Goal: Task Accomplishment & Management: Use online tool/utility

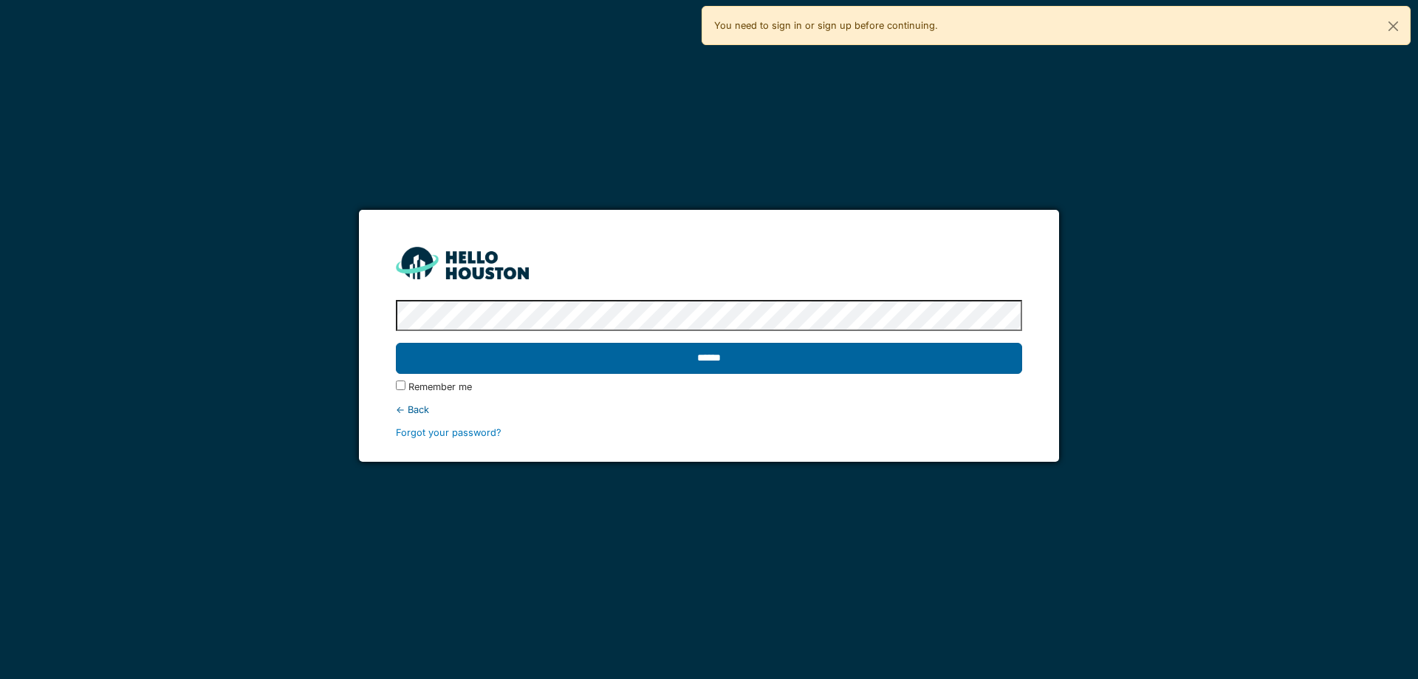
click at [876, 360] on input "******" at bounding box center [708, 358] width 625 height 31
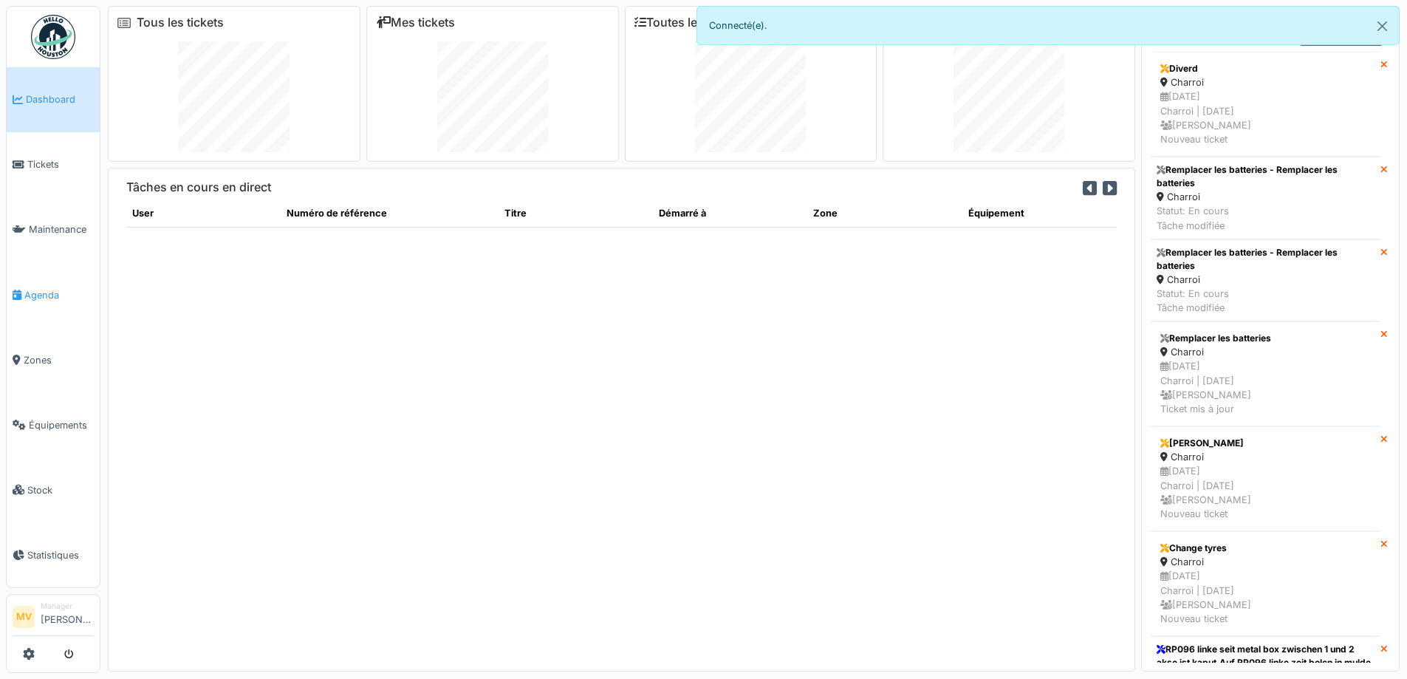
drag, startPoint x: 45, startPoint y: 296, endPoint x: 63, endPoint y: 298, distance: 17.9
click at [45, 296] on span "Agenda" at bounding box center [58, 295] width 69 height 14
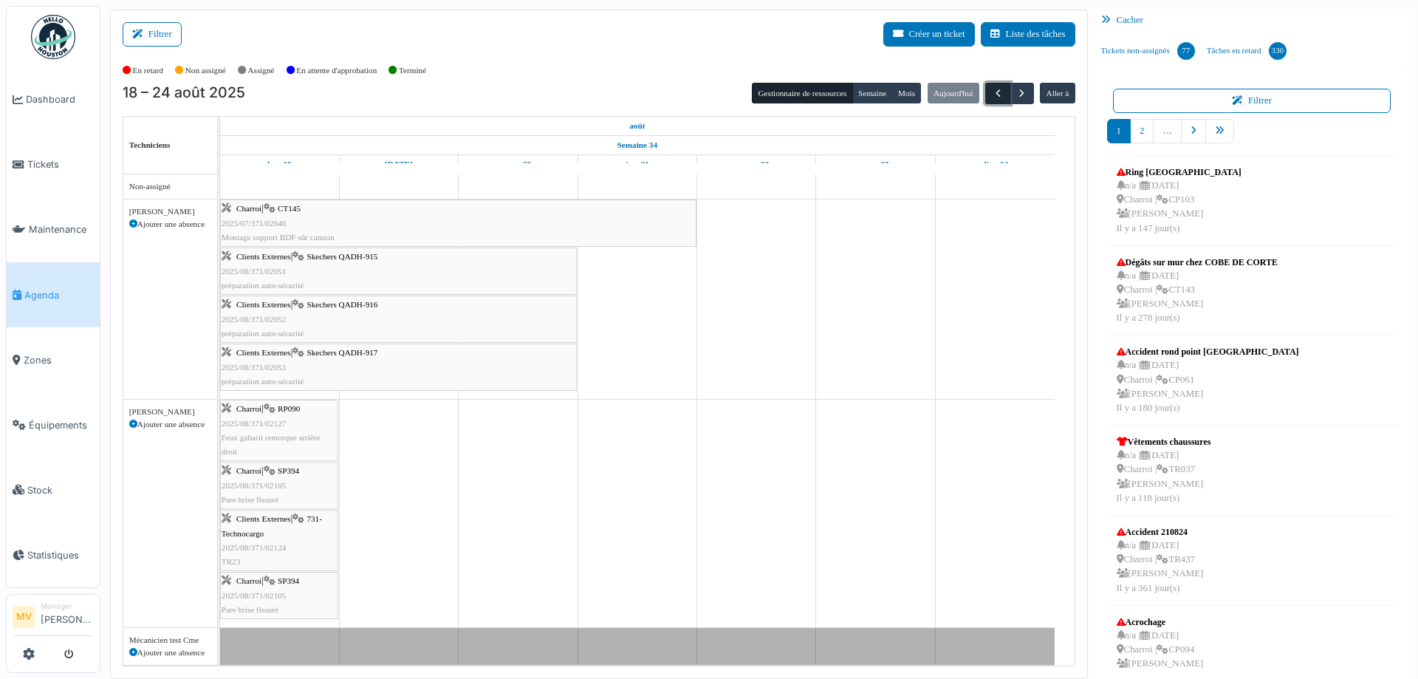
click at [992, 92] on span "button" at bounding box center [998, 93] width 13 height 13
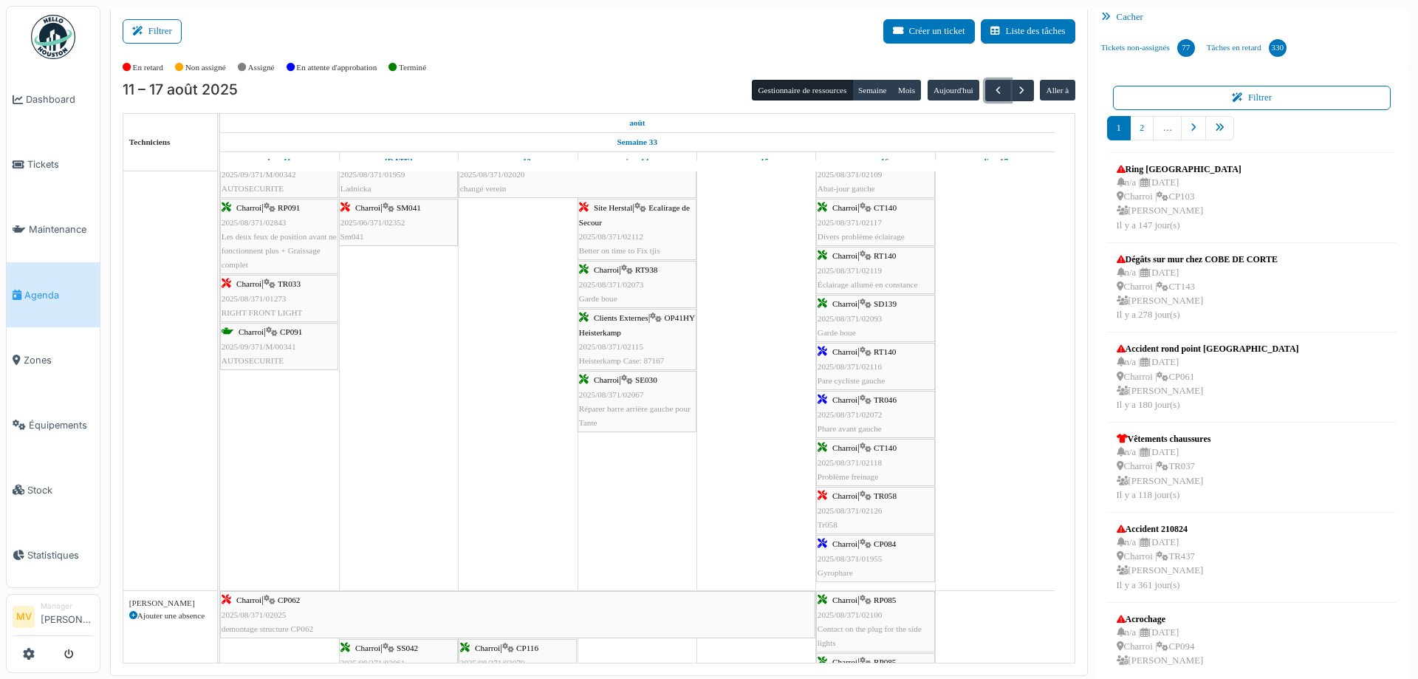
click at [910, 376] on div "Charroi | RT140 2025/08/371/02116 Pare cycliste gauche" at bounding box center [875, 366] width 116 height 43
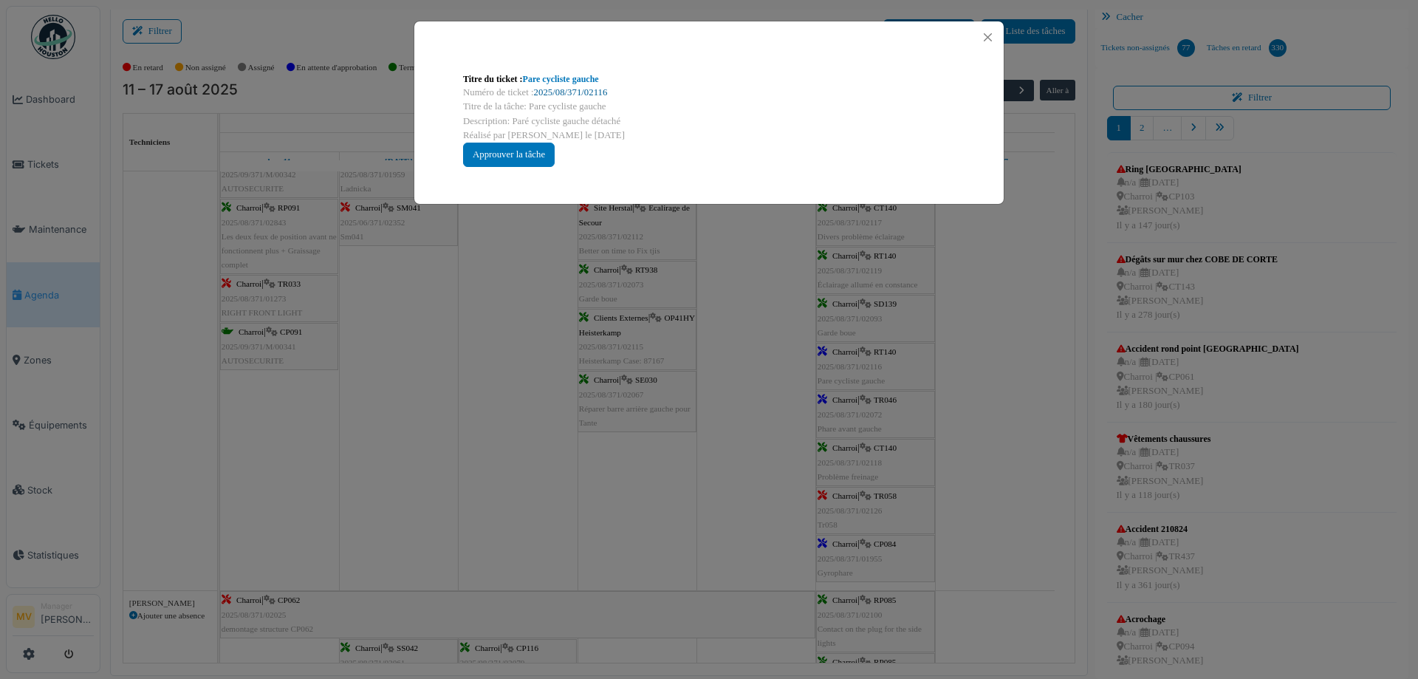
click at [583, 96] on link "2025/08/371/02116" at bounding box center [571, 92] width 74 height 10
click at [993, 38] on button "Close" at bounding box center [988, 37] width 20 height 20
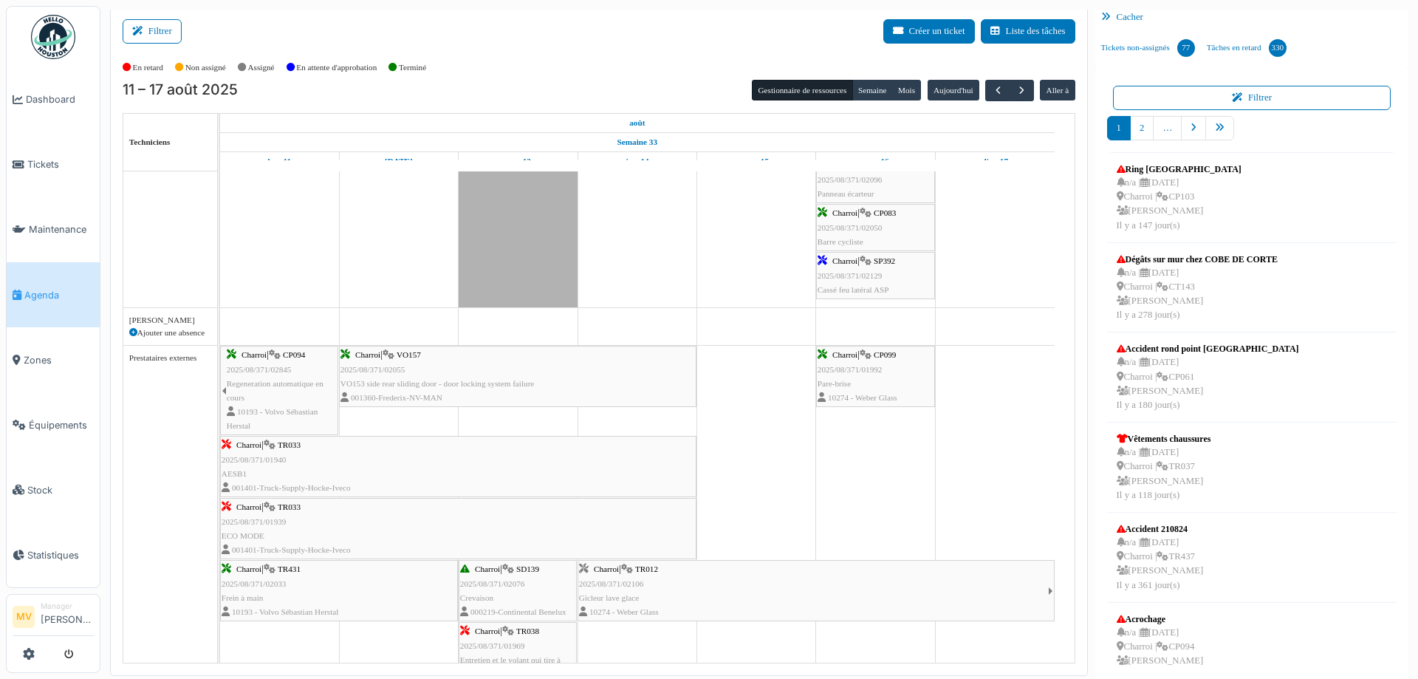
scroll to position [2222, 0]
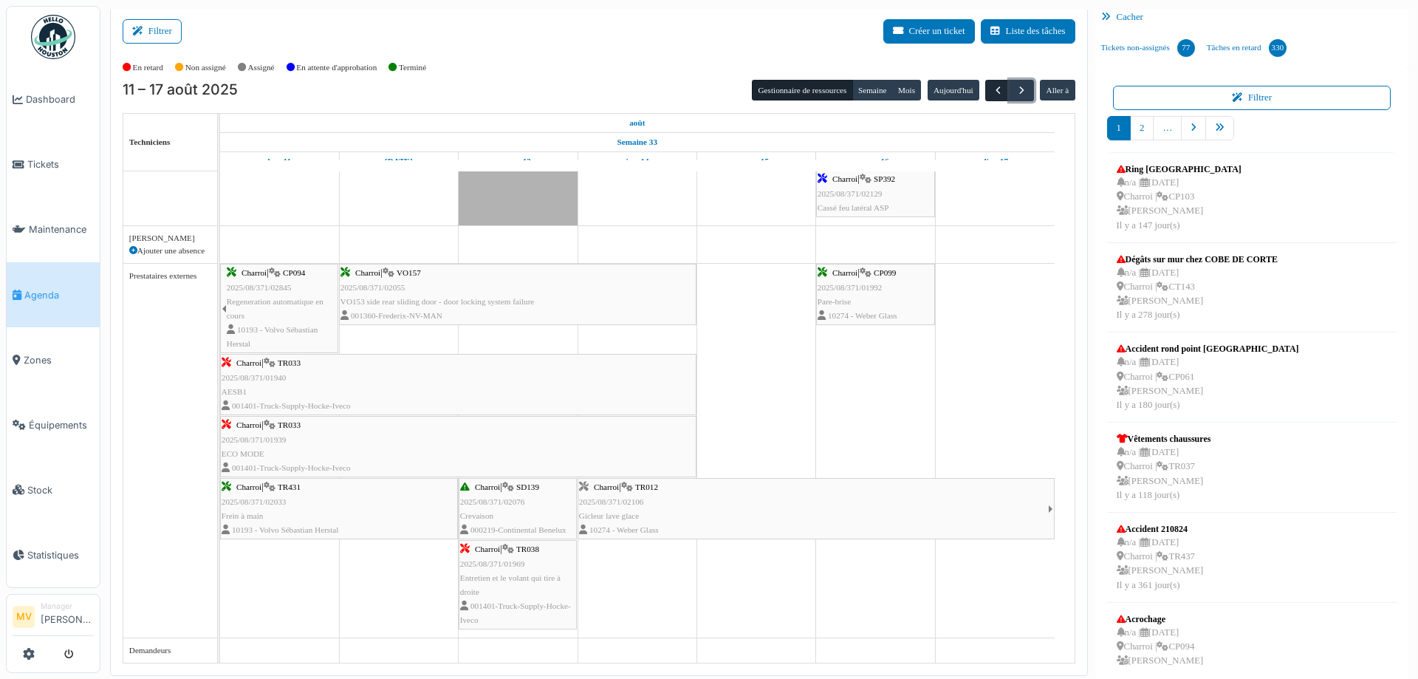
drag, startPoint x: 1012, startPoint y: 92, endPoint x: 986, endPoint y: 100, distance: 26.4
click at [1015, 92] on span "button" at bounding box center [1021, 90] width 13 height 13
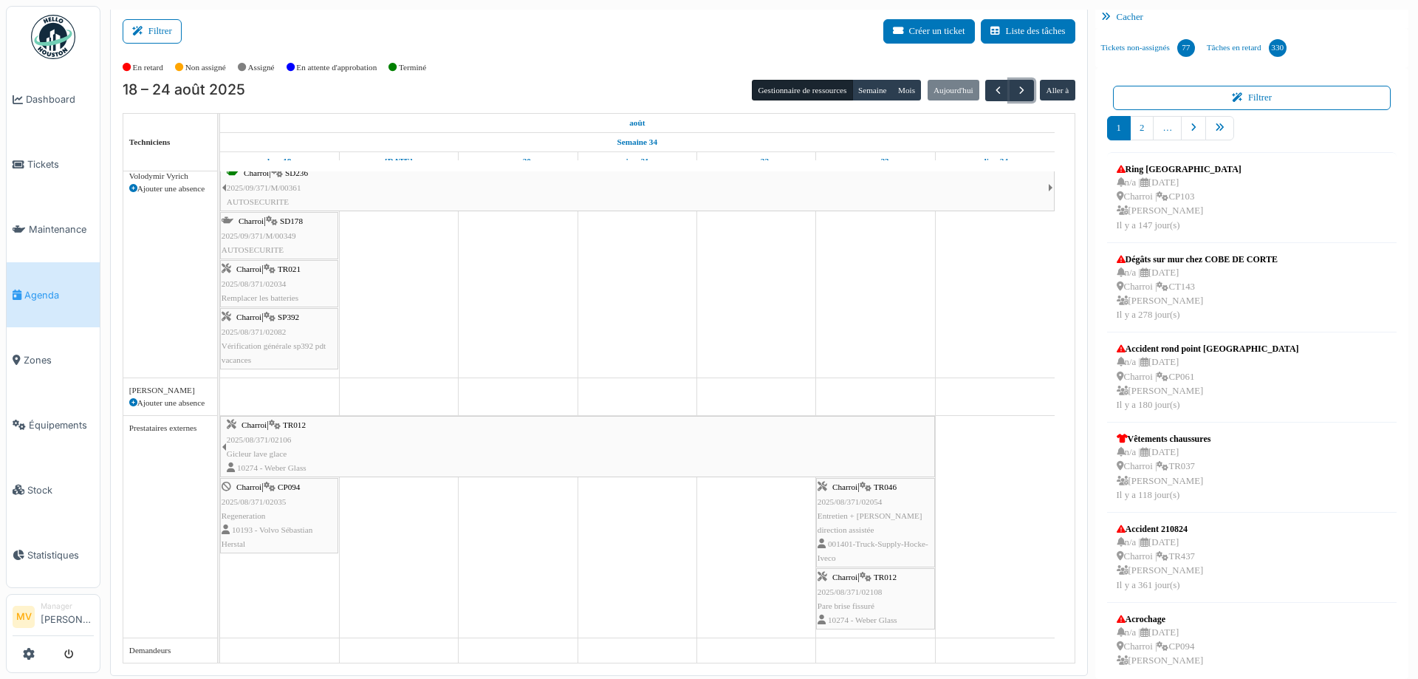
scroll to position [789, 0]
click at [992, 92] on span "button" at bounding box center [998, 90] width 13 height 13
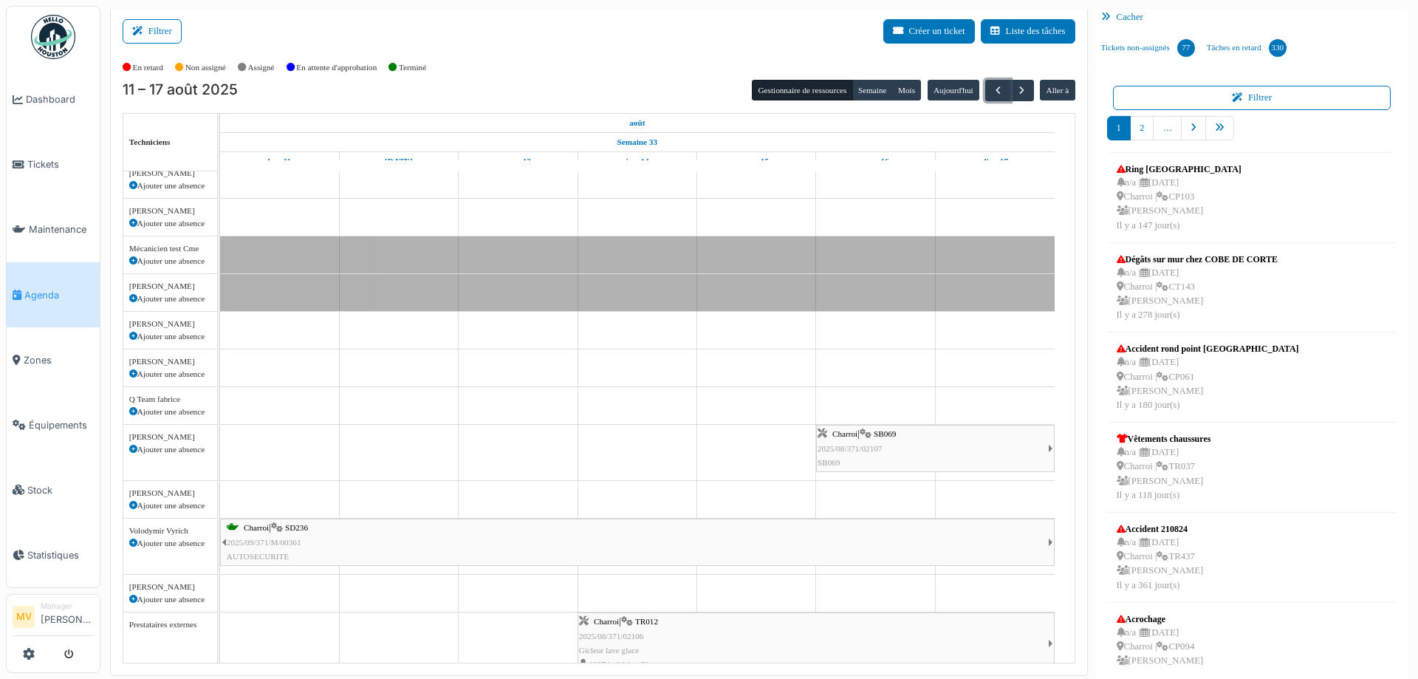
scroll to position [0, 0]
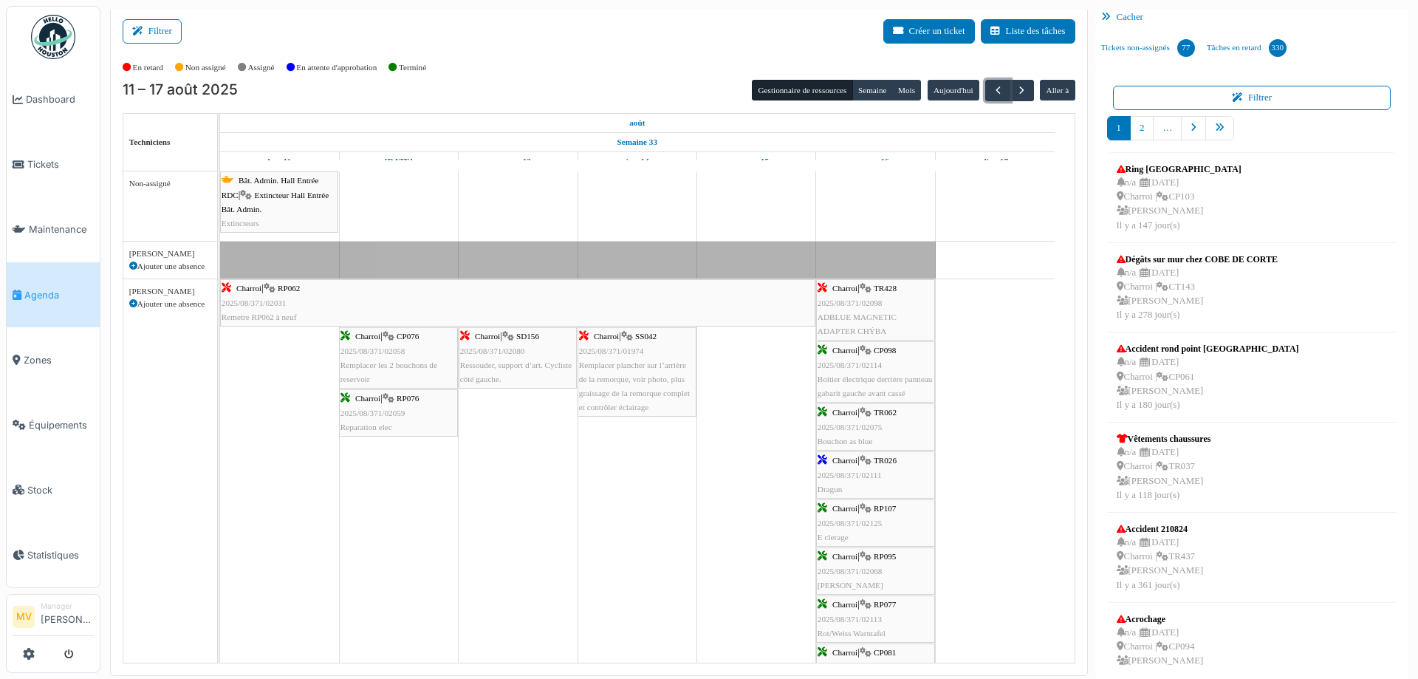
click at [857, 463] on span "Charroi" at bounding box center [844, 460] width 25 height 9
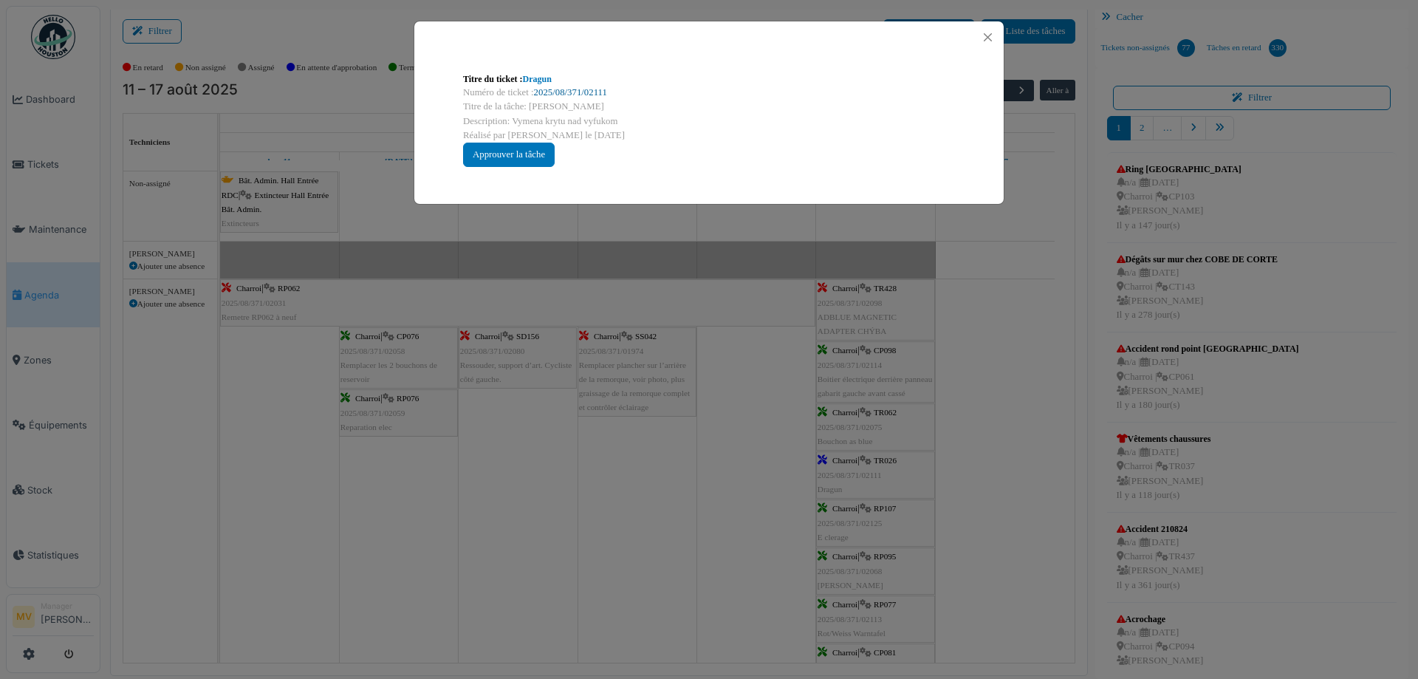
click at [583, 93] on link "2025/08/371/02111" at bounding box center [570, 92] width 73 height 10
click at [1045, 405] on div "Titre du ticket : Dragun Numéro de ticket : 2025/08/371/02111 Titre de la tâche…" at bounding box center [709, 339] width 1418 height 679
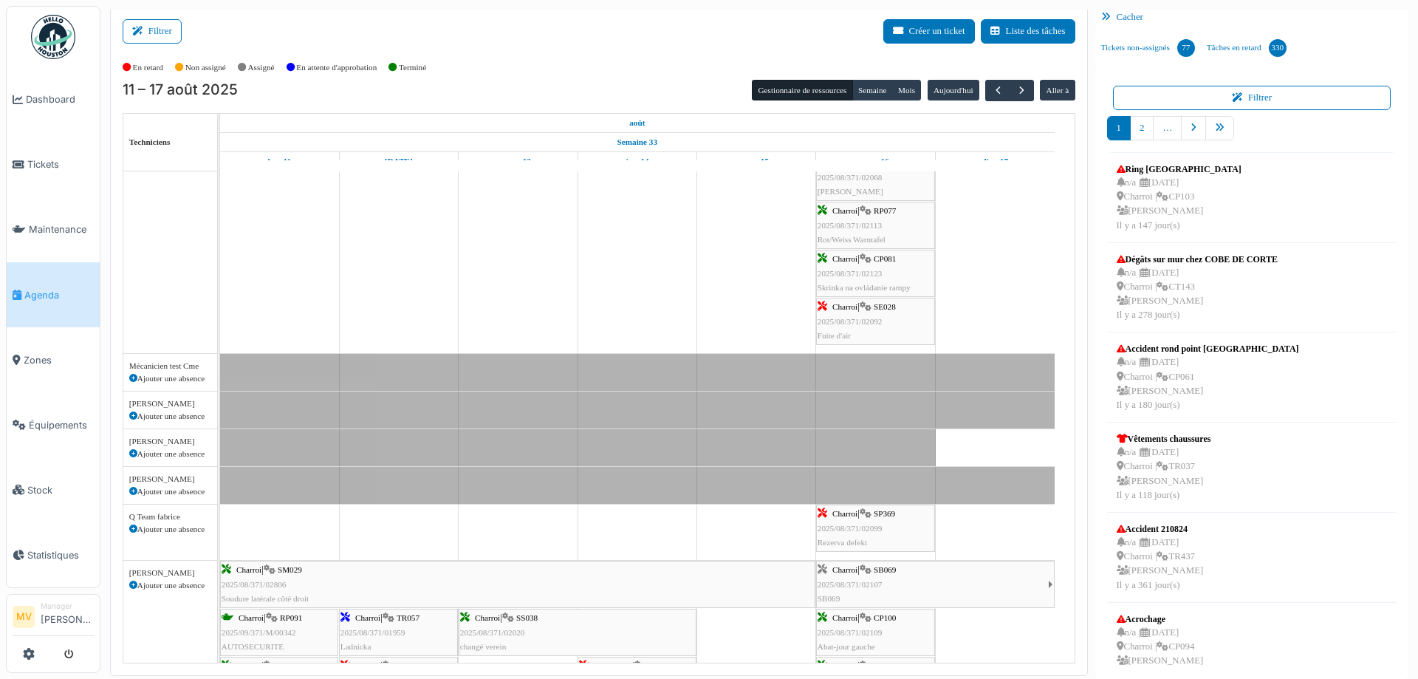
scroll to position [788, 0]
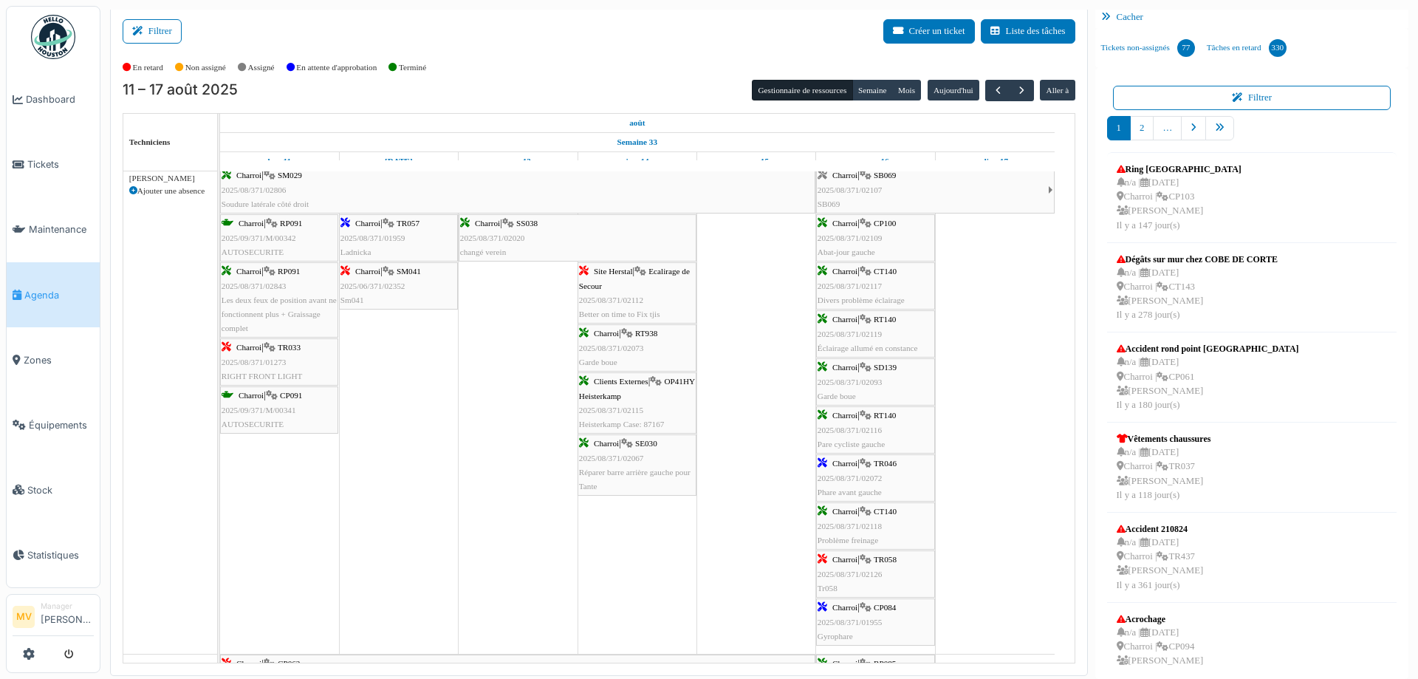
click at [887, 469] on div "Charroi | TR046 2025/08/371/02072 Phare avant gauche" at bounding box center [875, 477] width 116 height 43
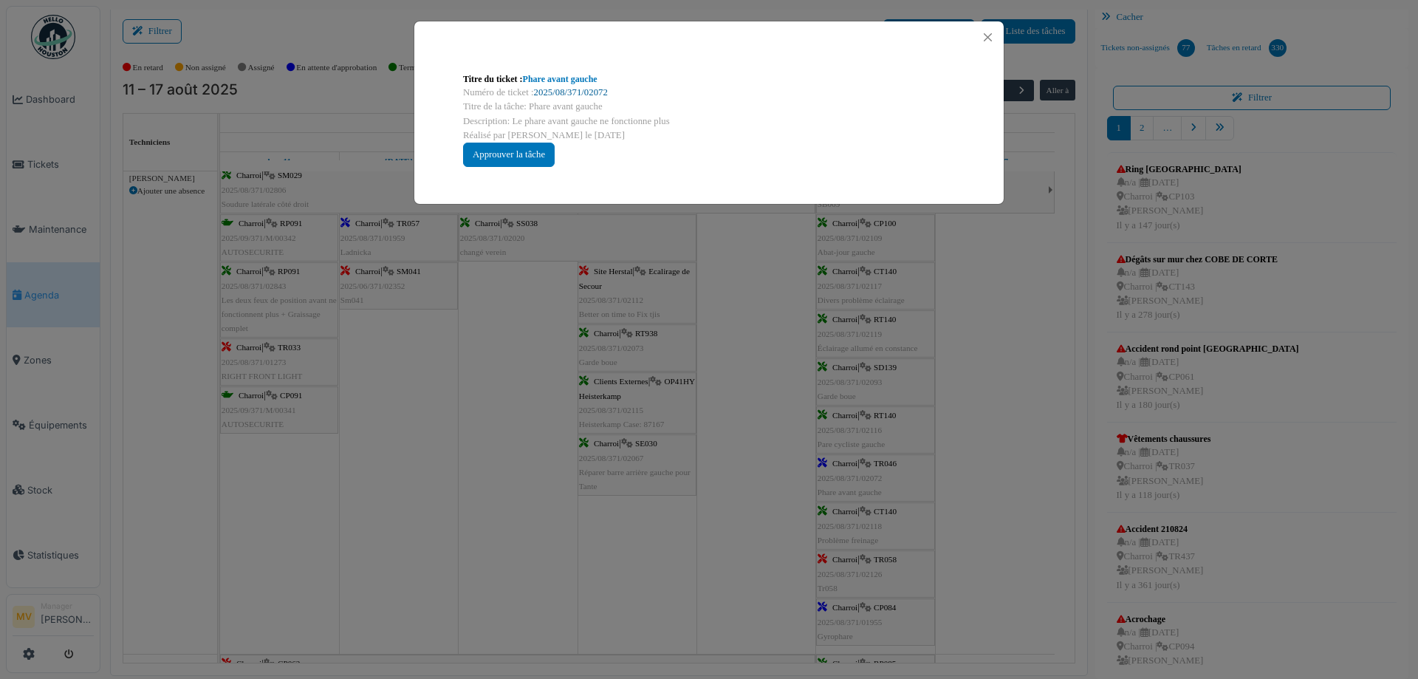
click at [600, 92] on link "2025/08/371/02072" at bounding box center [571, 92] width 74 height 10
click at [988, 37] on button "Close" at bounding box center [988, 37] width 20 height 20
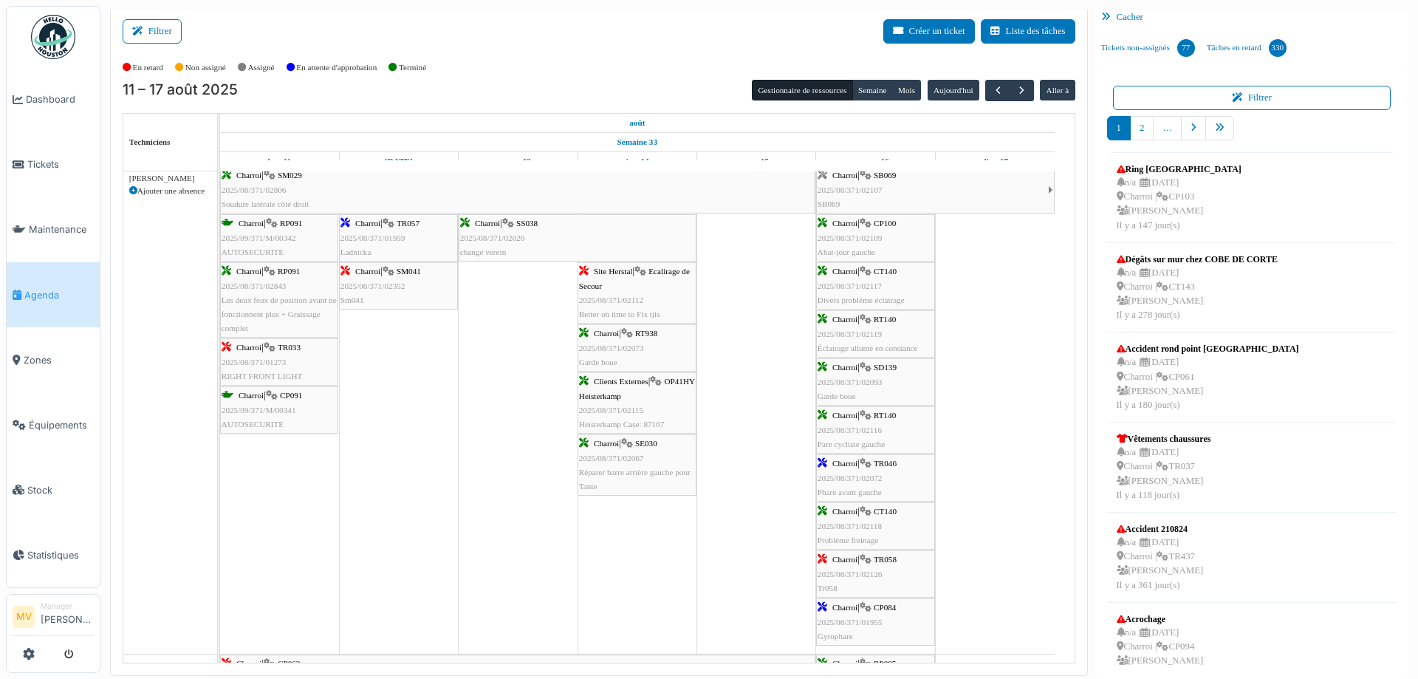
click at [863, 611] on icon at bounding box center [865, 607] width 12 height 10
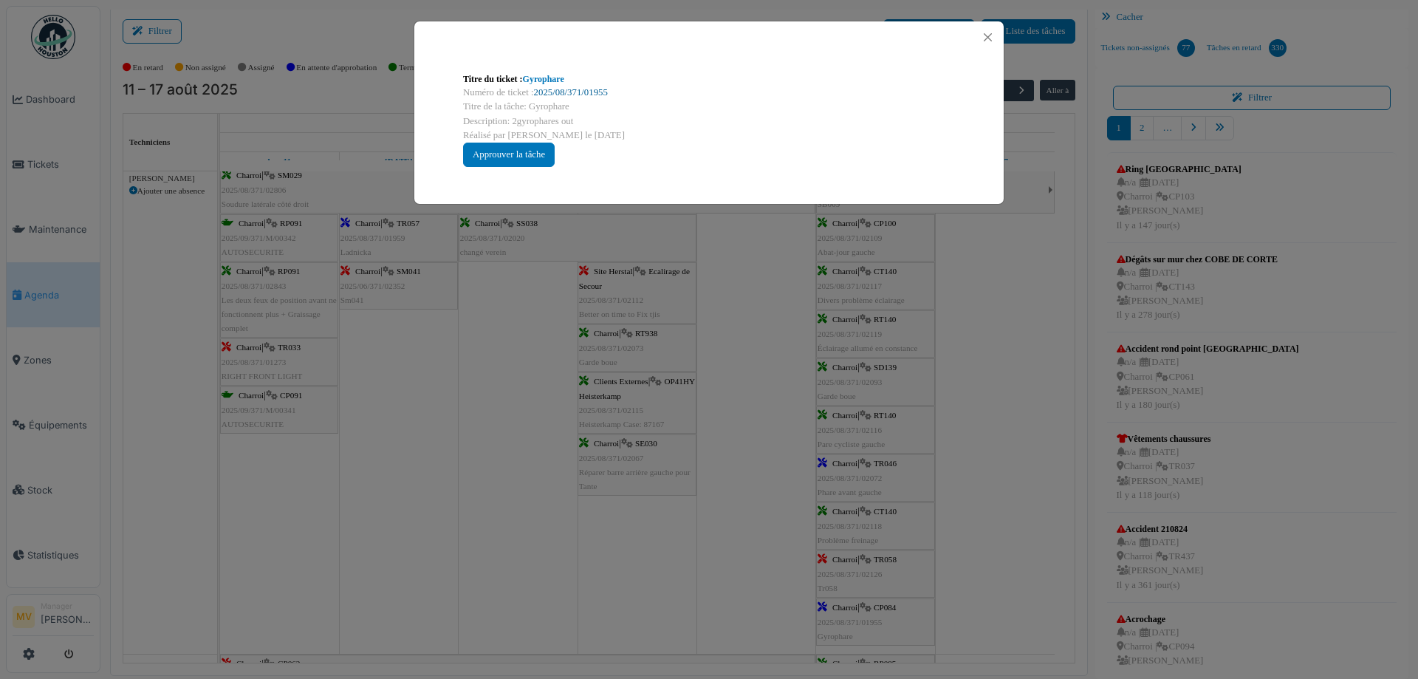
click at [583, 91] on link "2025/08/371/01955" at bounding box center [571, 92] width 74 height 10
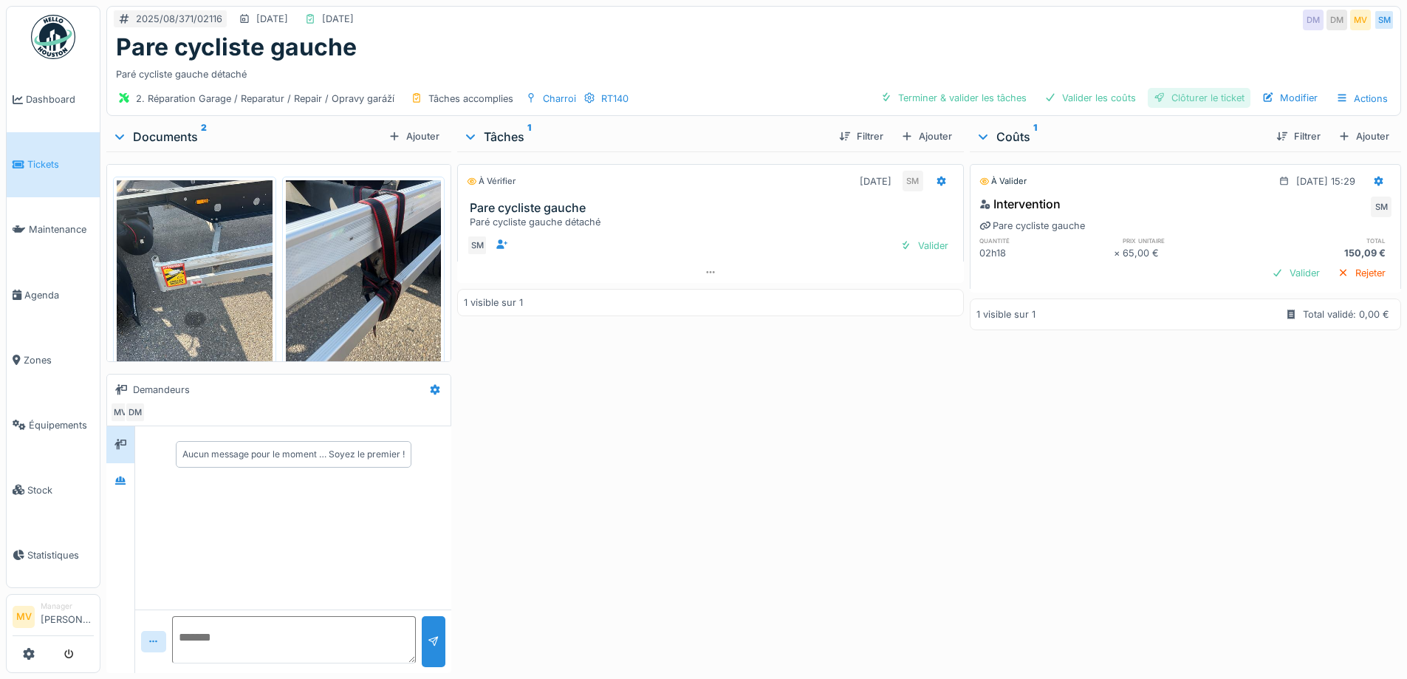
click at [1204, 100] on div "Clôturer le ticket" at bounding box center [1198, 98] width 103 height 20
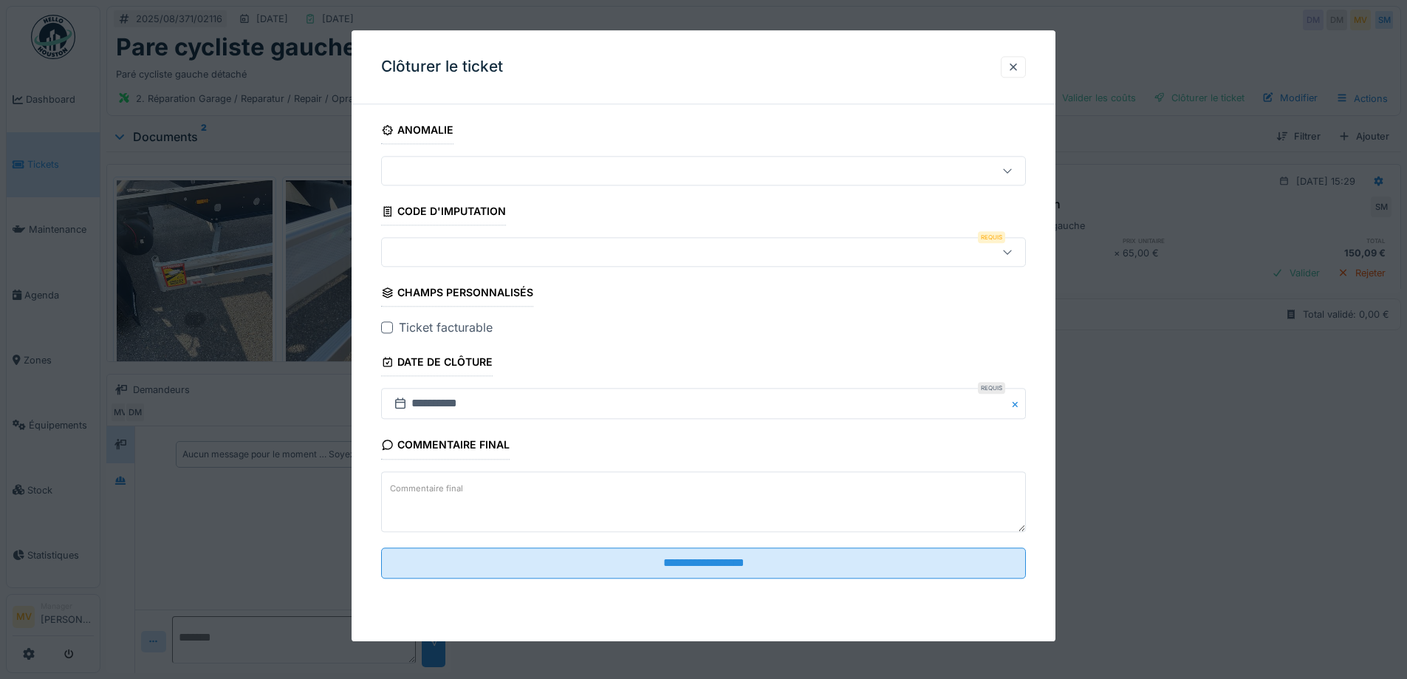
click at [687, 245] on div at bounding box center [666, 252] width 556 height 16
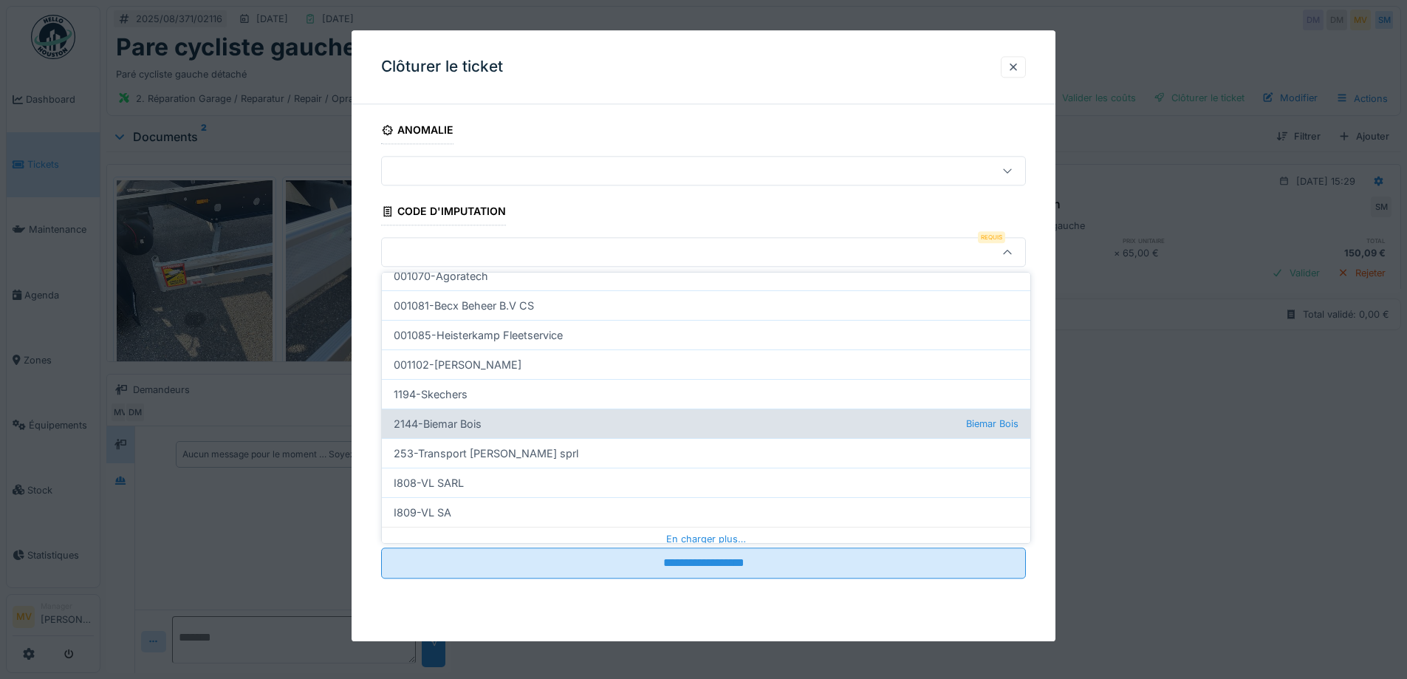
scroll to position [449, 0]
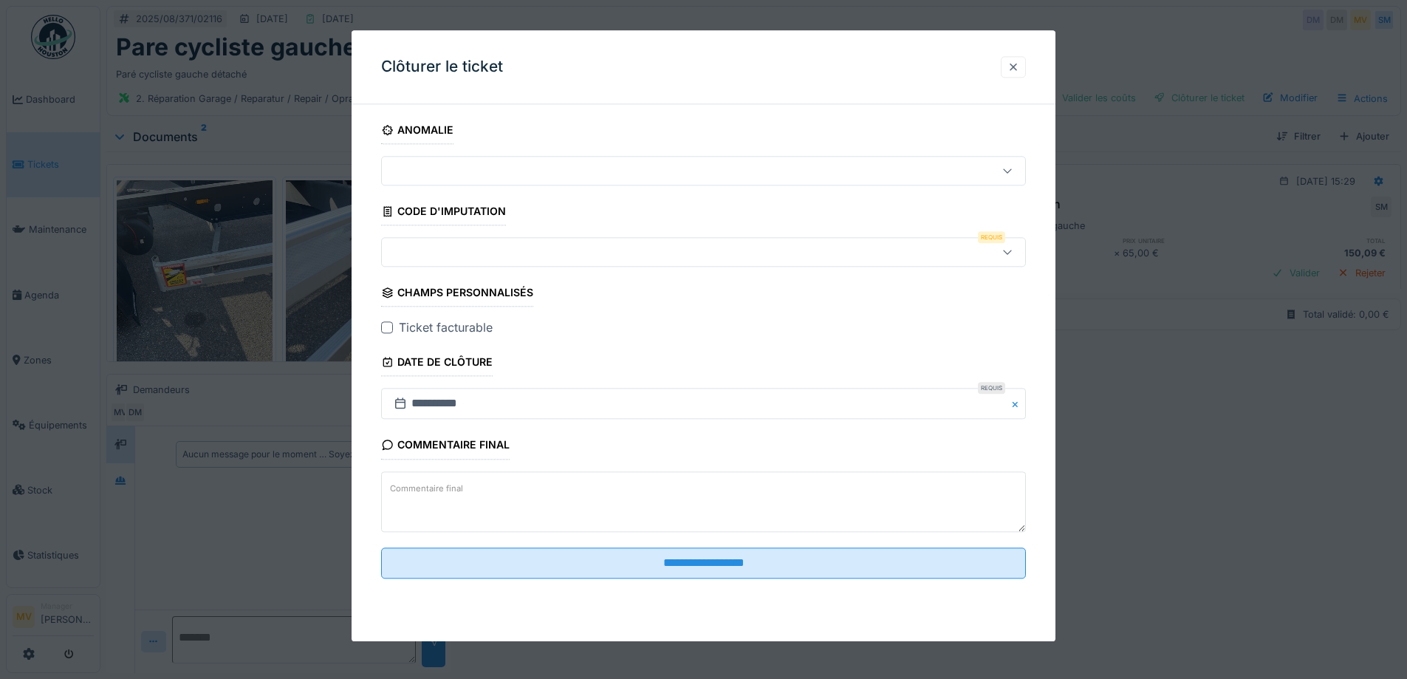
click at [1019, 68] on div at bounding box center [1013, 67] width 12 height 14
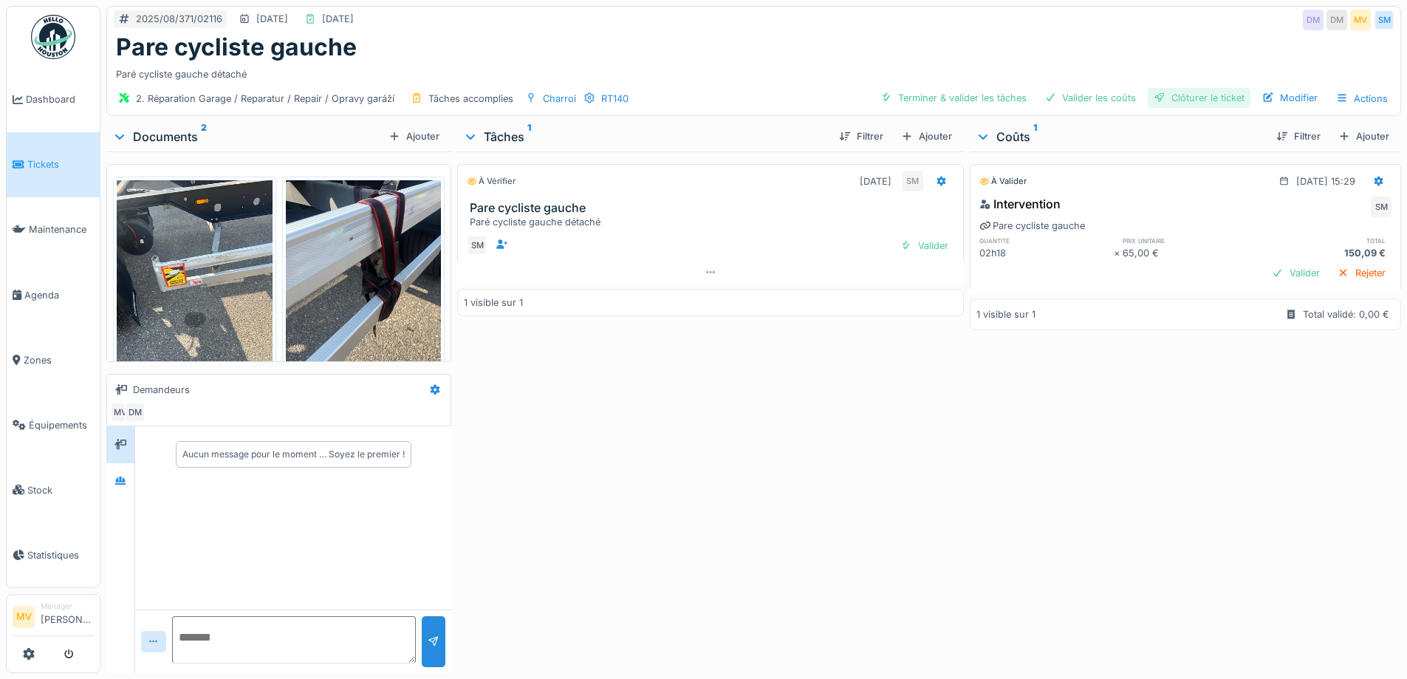
click at [1188, 98] on div "Clôturer le ticket" at bounding box center [1198, 98] width 103 height 20
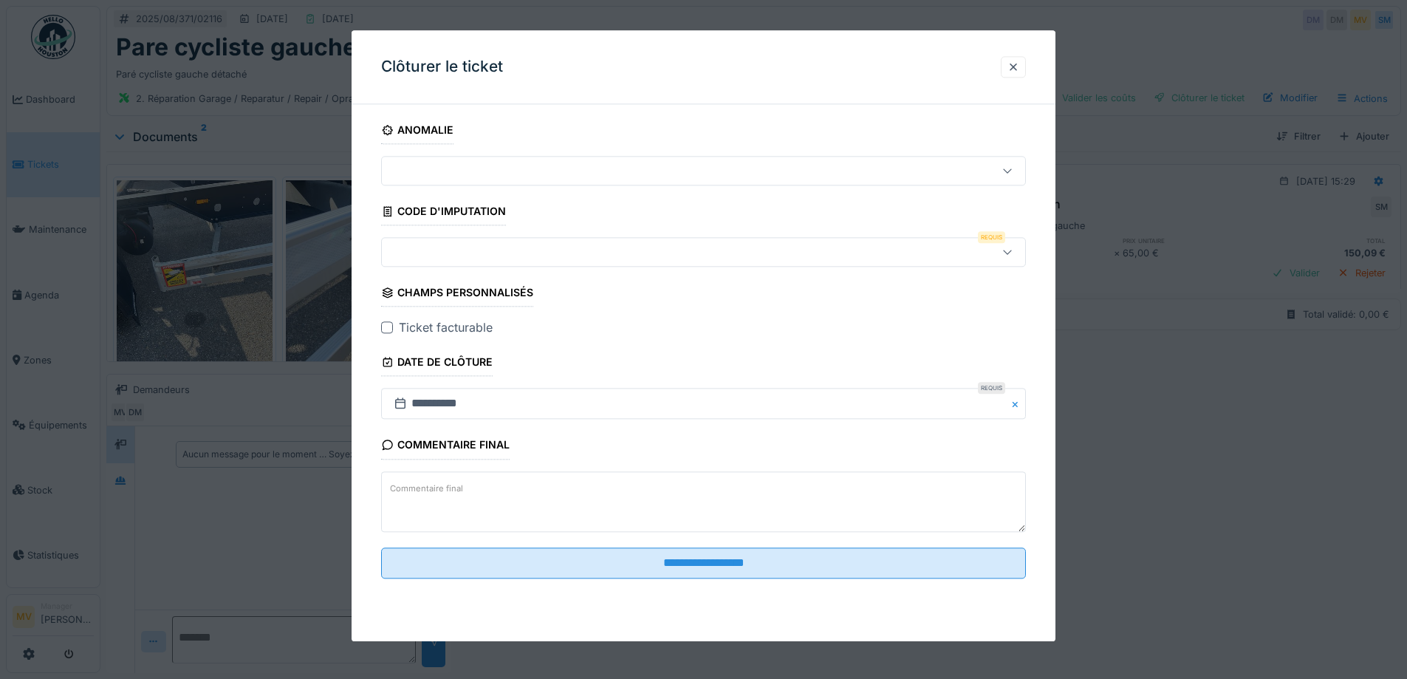
click at [433, 262] on div at bounding box center [703, 253] width 645 height 30
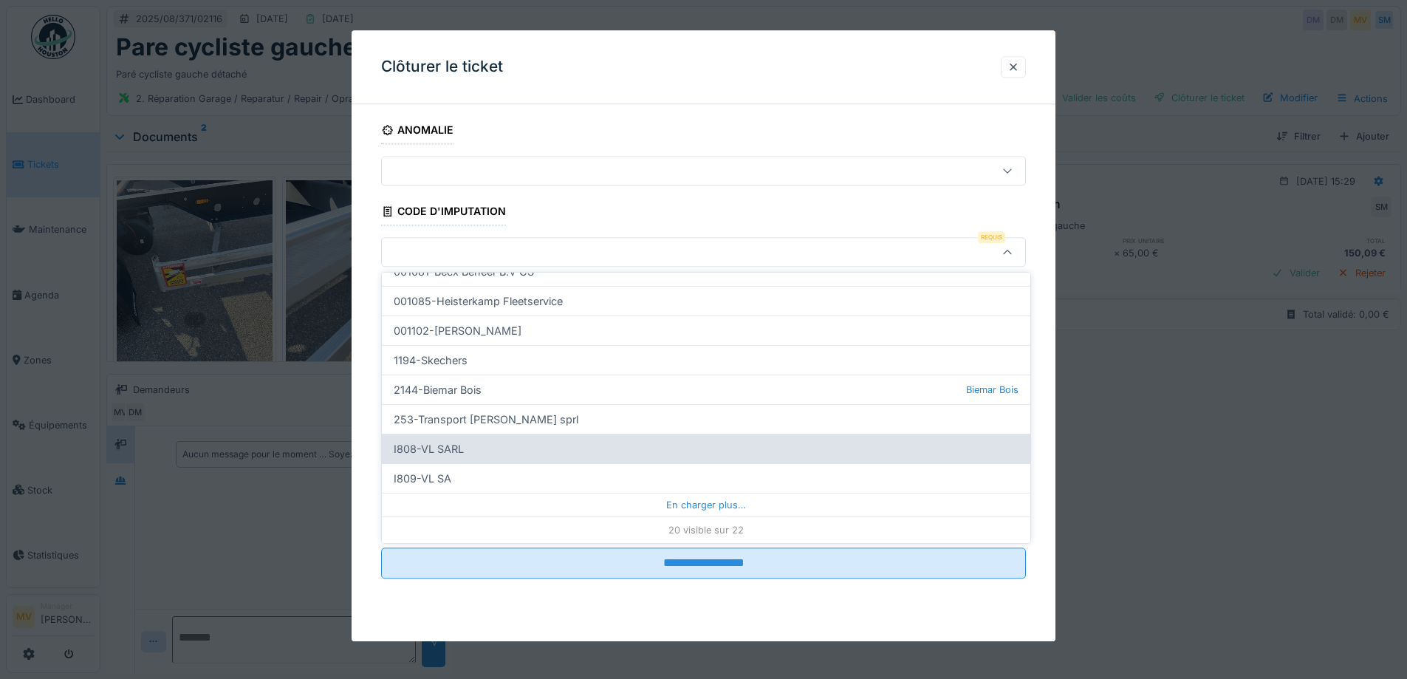
click at [495, 445] on div "I808-VL SARL" at bounding box center [706, 448] width 648 height 30
type input "***"
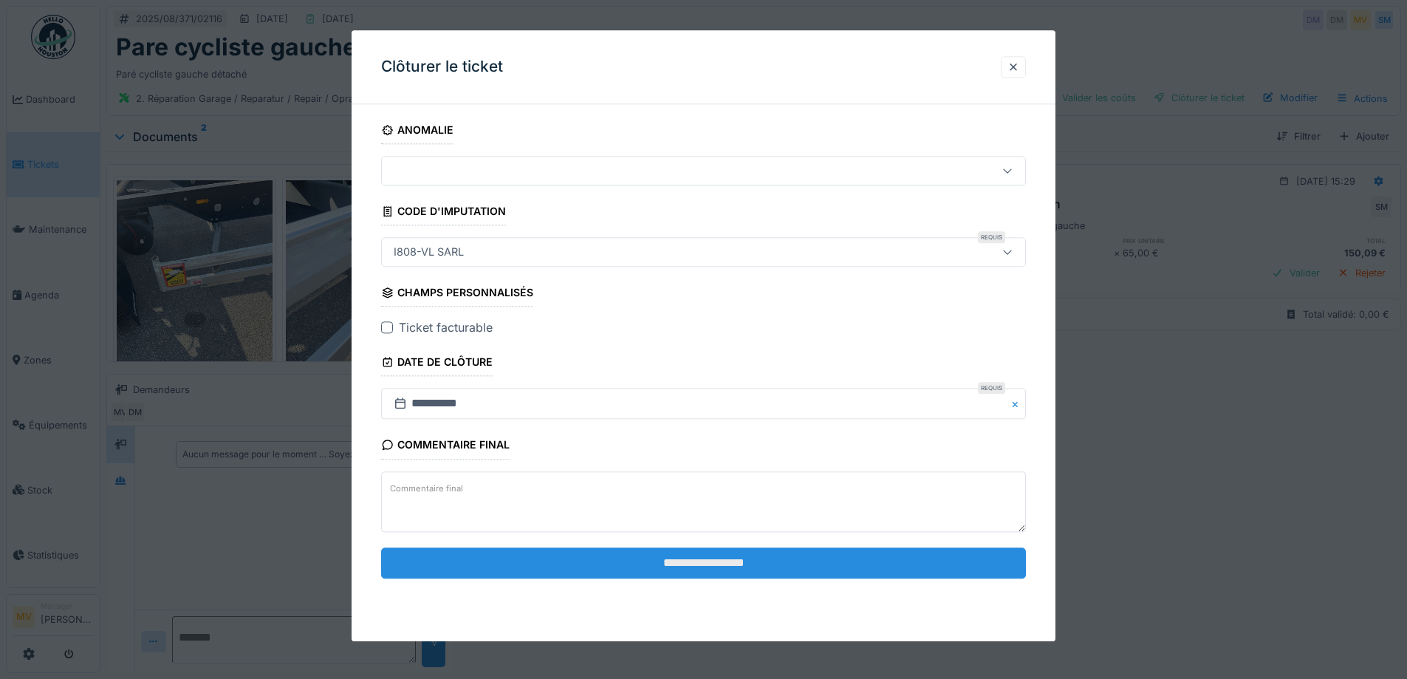
click at [702, 562] on input "**********" at bounding box center [703, 562] width 645 height 31
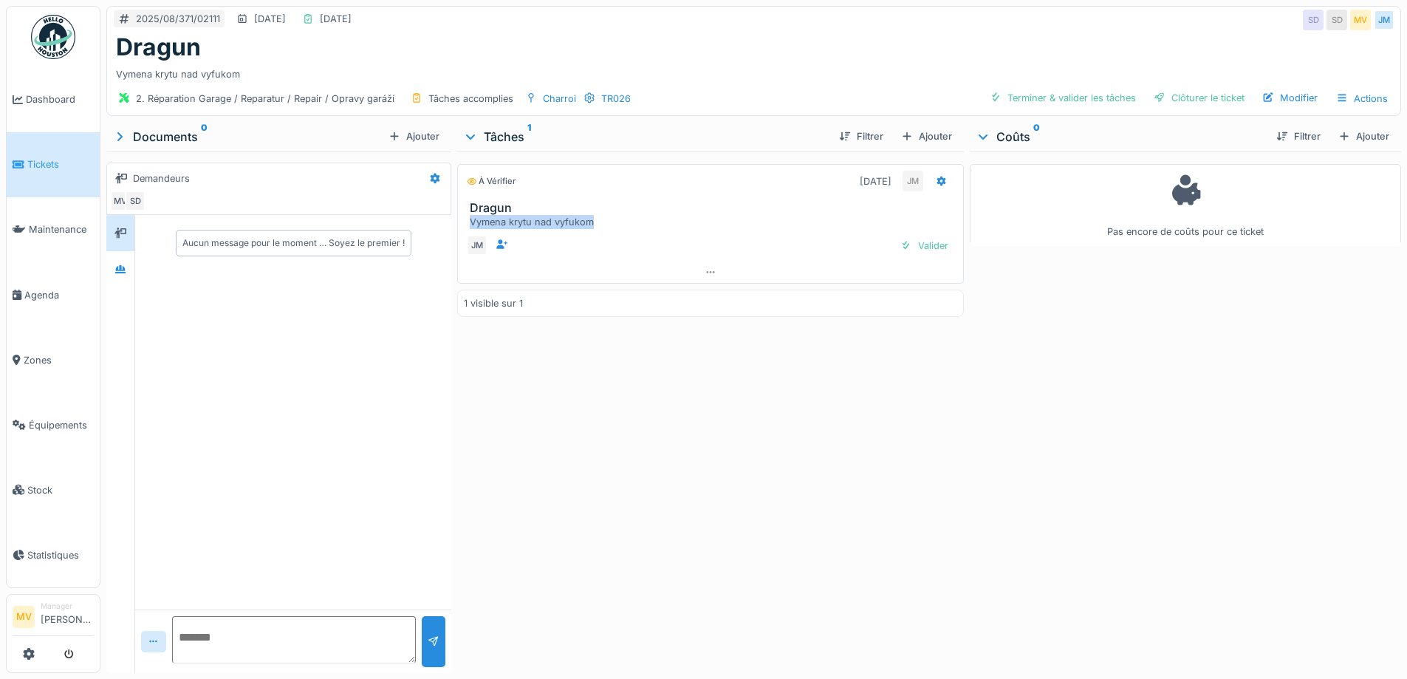
drag, startPoint x: 590, startPoint y: 222, endPoint x: 469, endPoint y: 222, distance: 121.1
click at [470, 222] on div "Vymena krytu nad vyfukom" at bounding box center [713, 222] width 487 height 14
drag, startPoint x: 527, startPoint y: 213, endPoint x: 721, endPoint y: 447, distance: 303.1
click at [721, 447] on div "À vérifier [DATE] JM Dragun Vymena krytu nad vyfukom JM [DATE] [DATE] 23:59 WT …" at bounding box center [710, 408] width 506 height 515
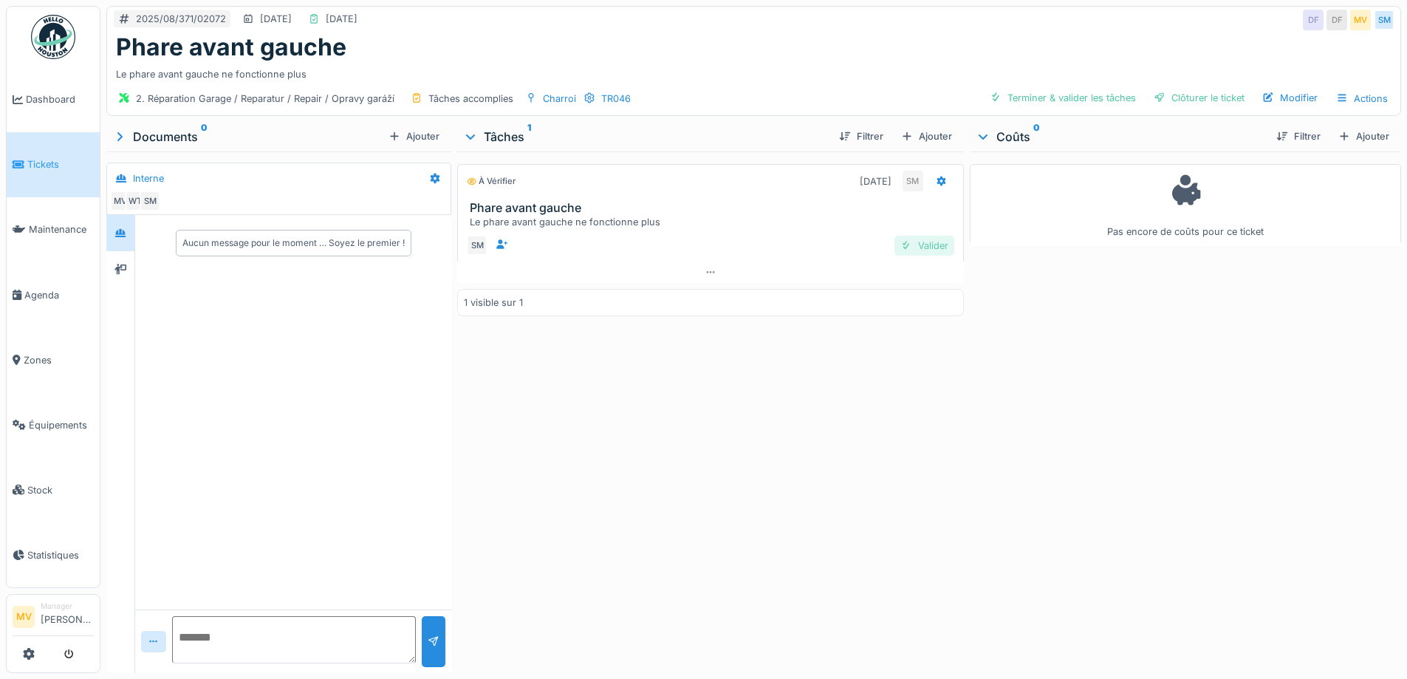
click at [924, 244] on div "Valider" at bounding box center [924, 246] width 60 height 20
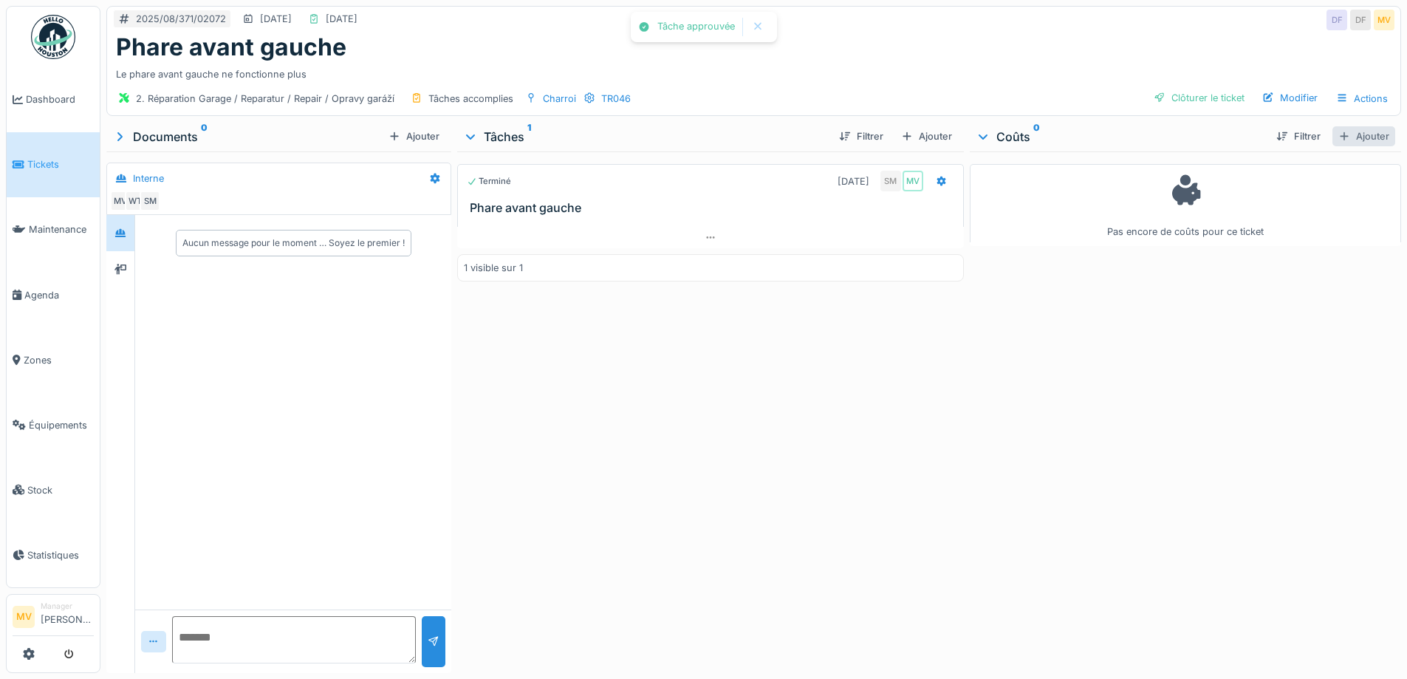
click at [1351, 137] on div "Ajouter" at bounding box center [1363, 136] width 63 height 20
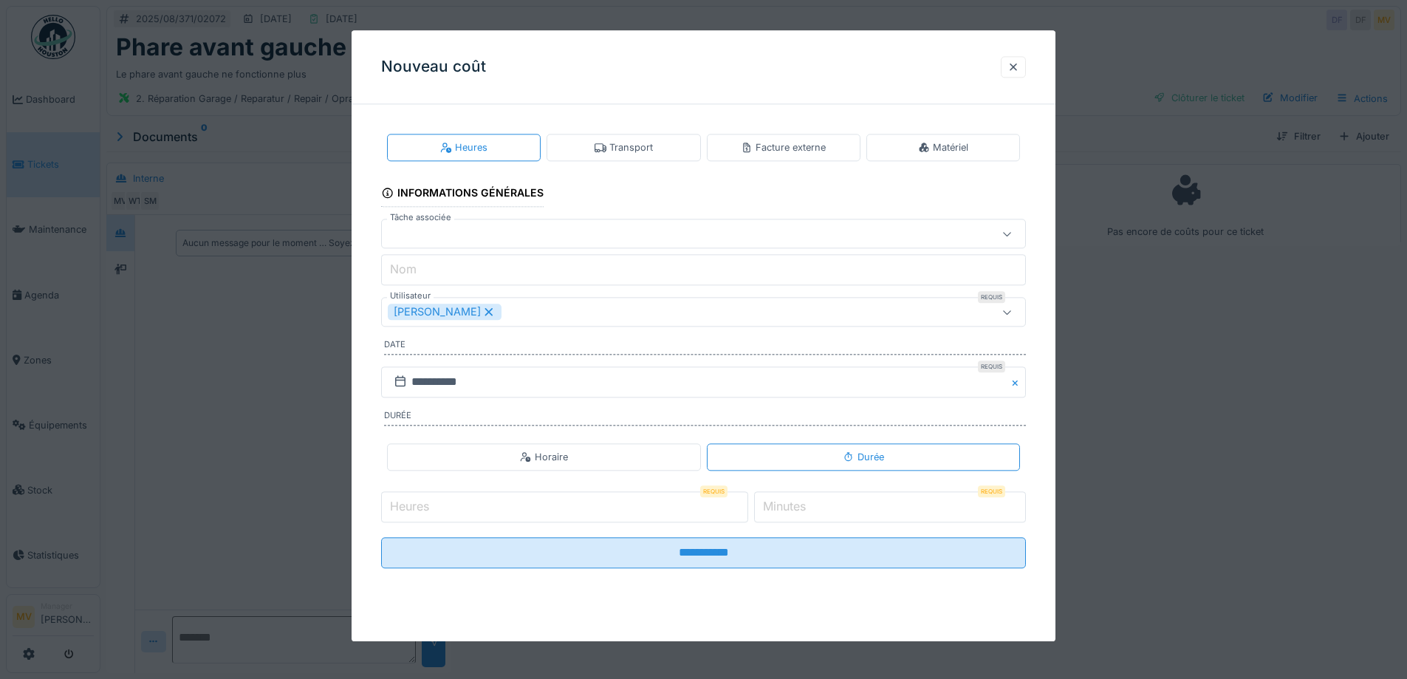
click at [485, 310] on icon at bounding box center [489, 312] width 8 height 8
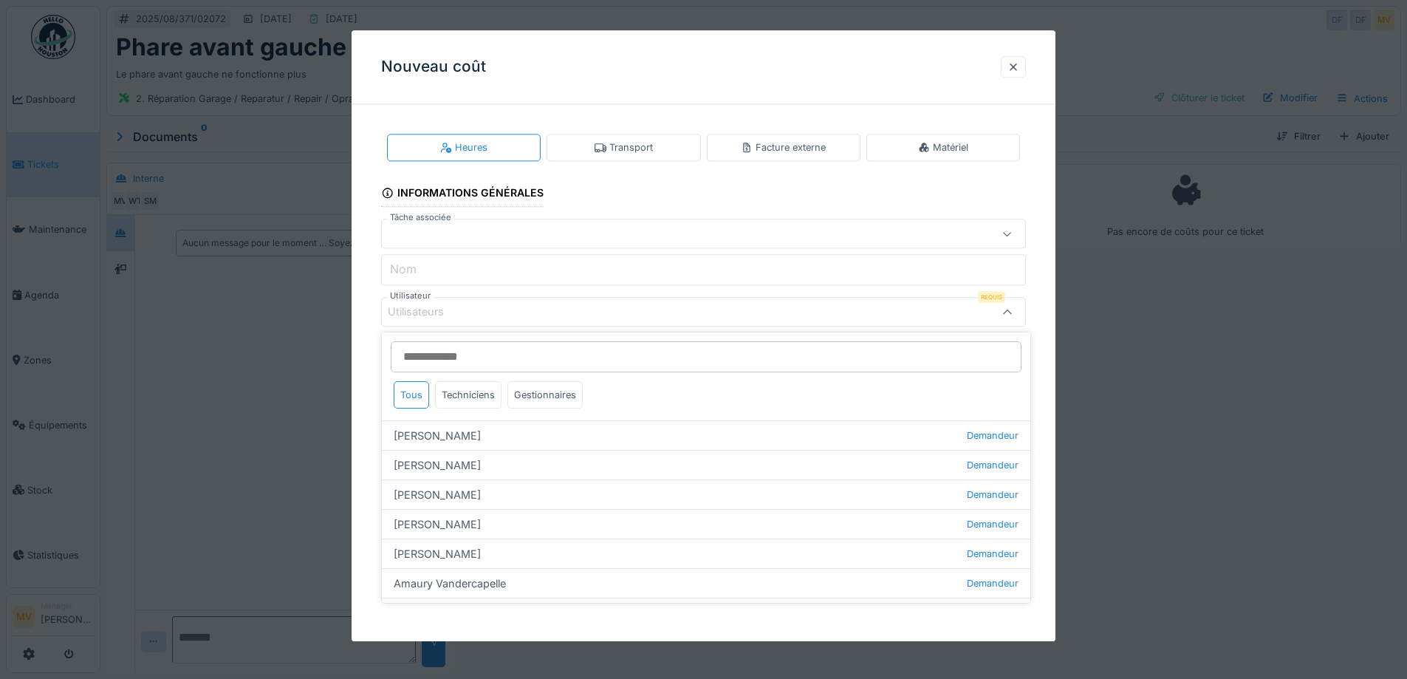
click at [463, 310] on div "Utilisateurs" at bounding box center [426, 312] width 77 height 16
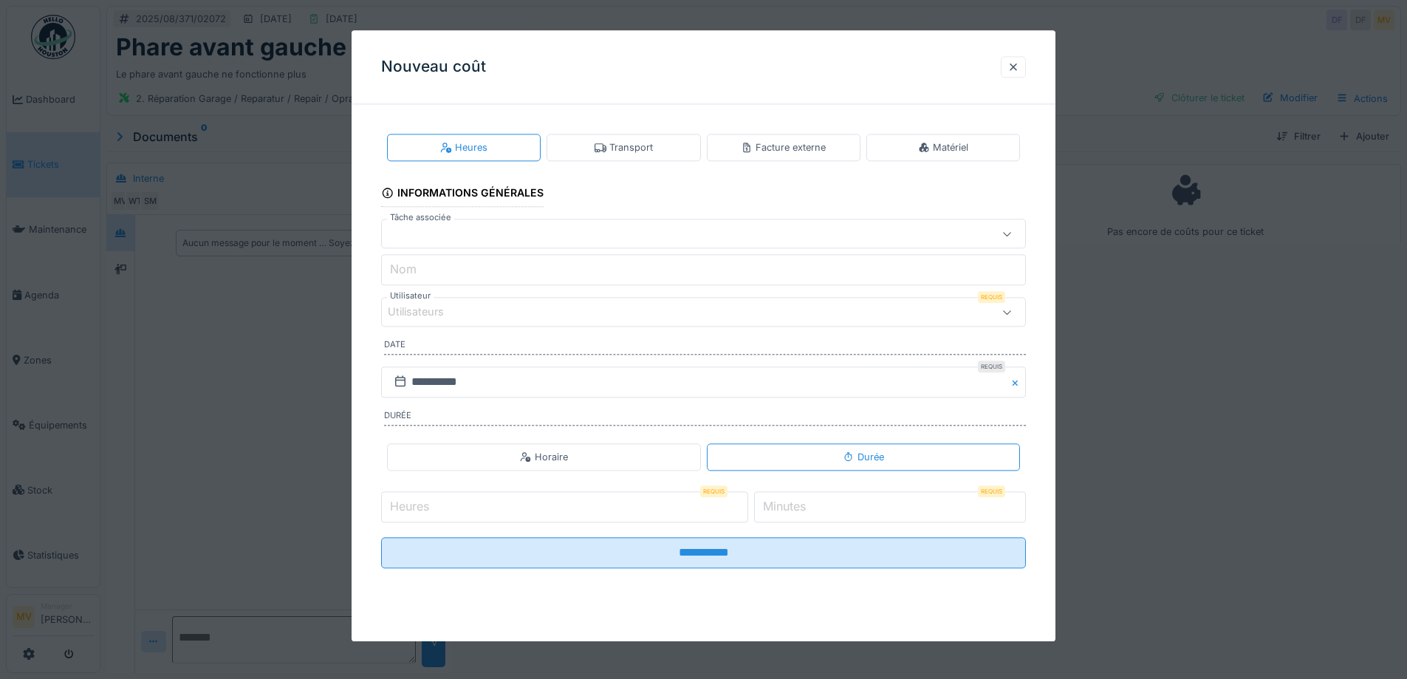
click at [515, 324] on div "Utilisateurs" at bounding box center [703, 313] width 645 height 30
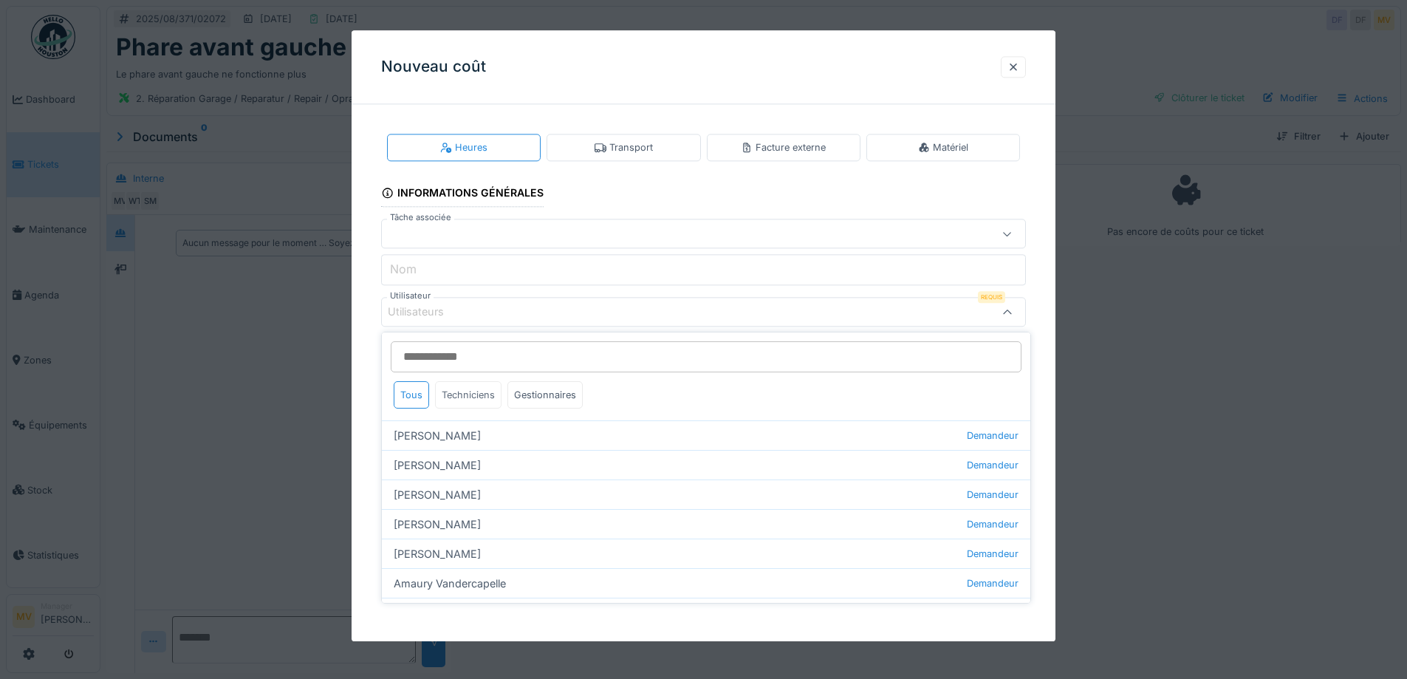
click at [484, 396] on div "Techniciens" at bounding box center [468, 394] width 66 height 27
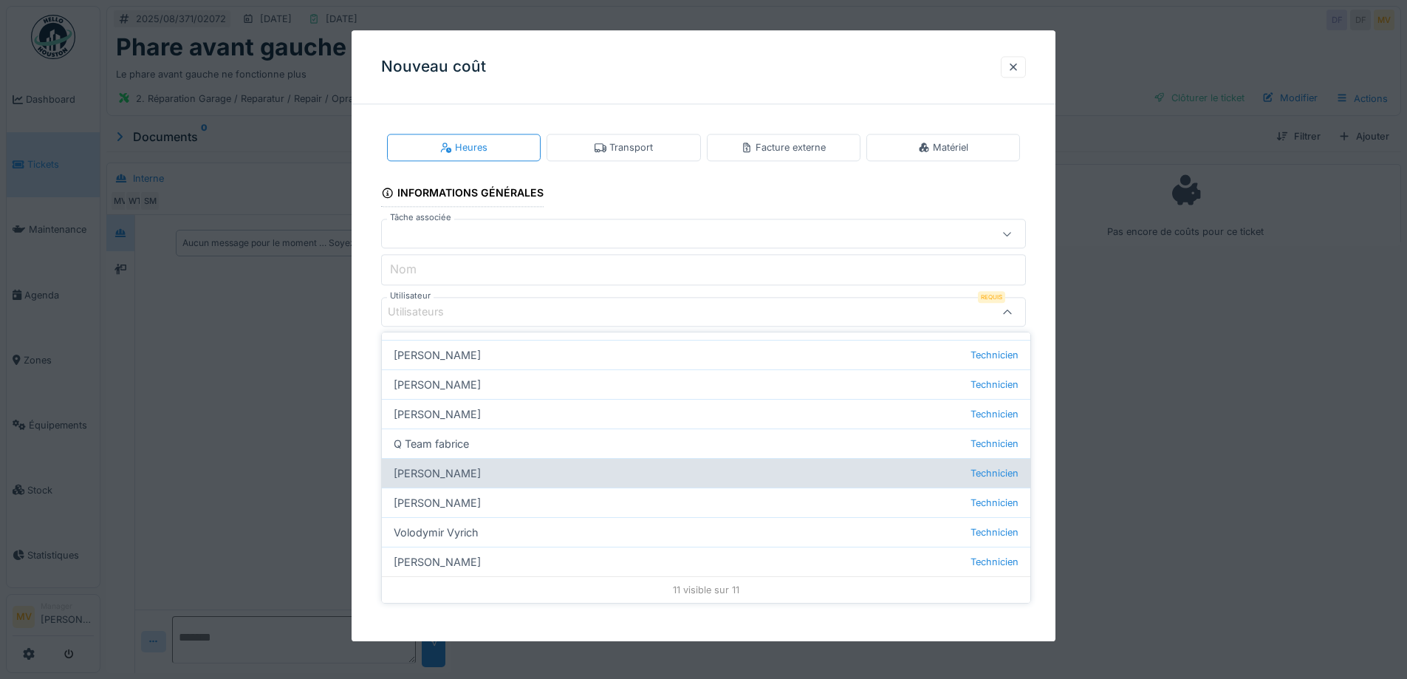
click at [470, 475] on div "Sergej Mandzjuk Technicien" at bounding box center [706, 473] width 648 height 30
type input "****"
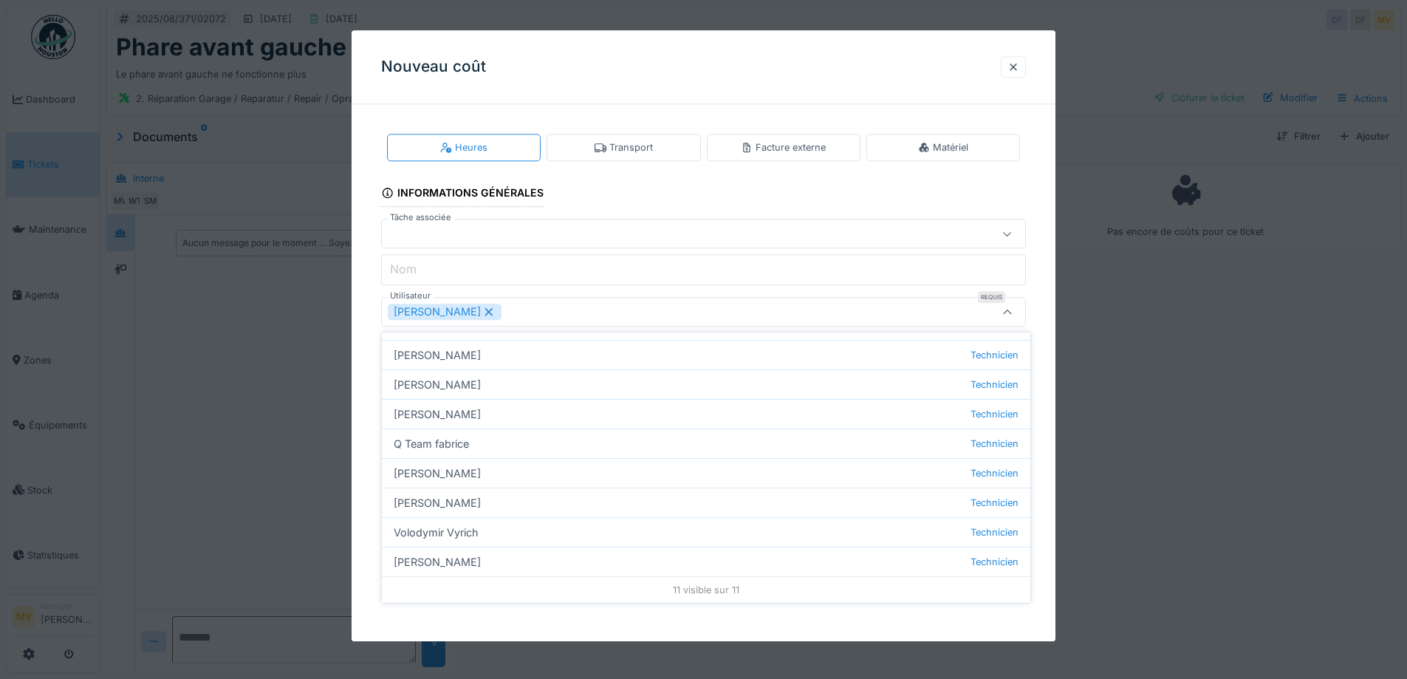
click at [539, 313] on div "Sergej Mandzjuk" at bounding box center [666, 312] width 556 height 16
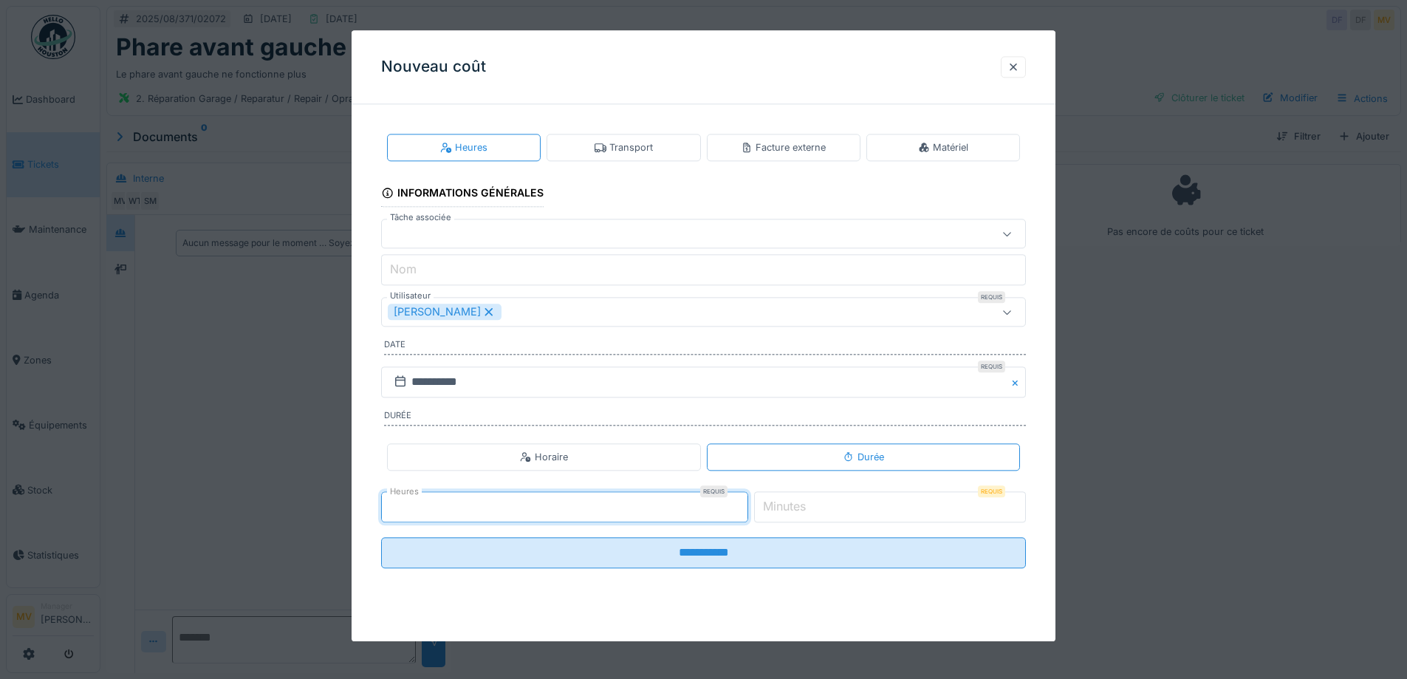
click at [743, 503] on input "*" at bounding box center [564, 506] width 367 height 31
type input "*"
click at [746, 512] on input "*" at bounding box center [564, 506] width 367 height 31
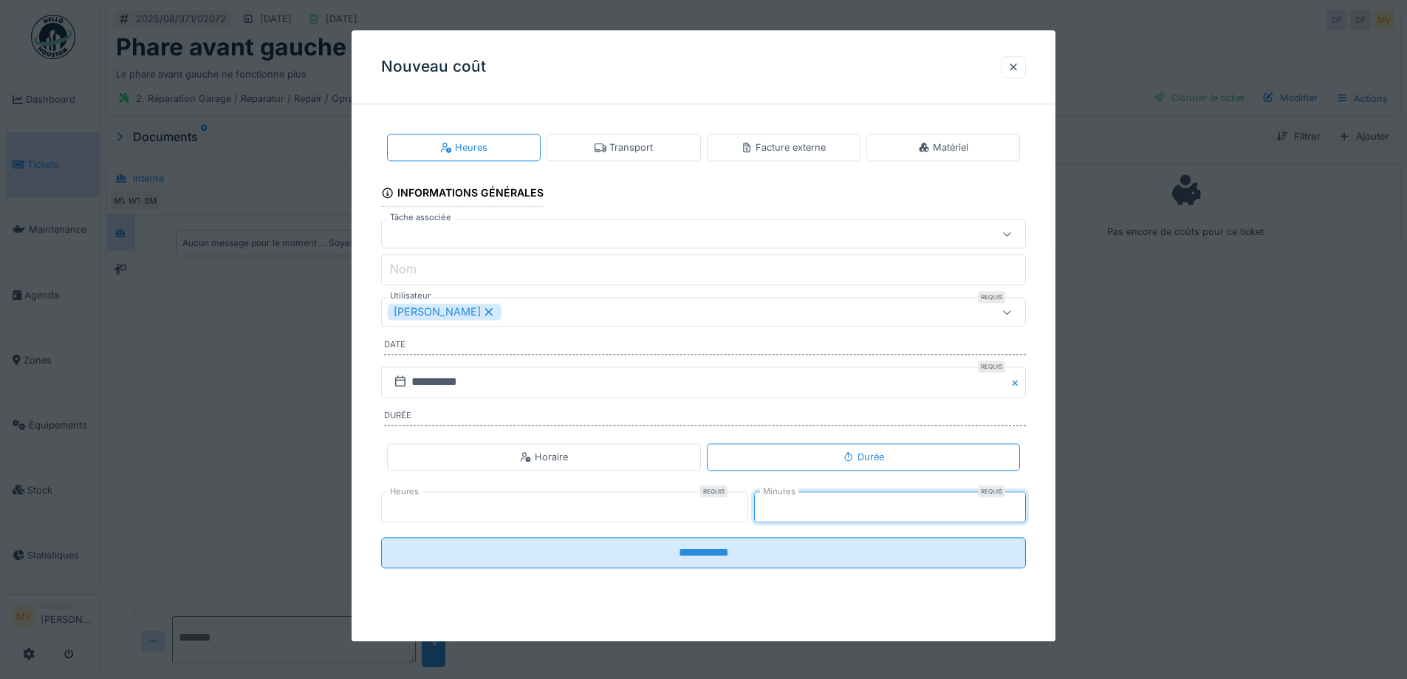
type input "**"
click at [1014, 504] on input "**" at bounding box center [890, 506] width 272 height 31
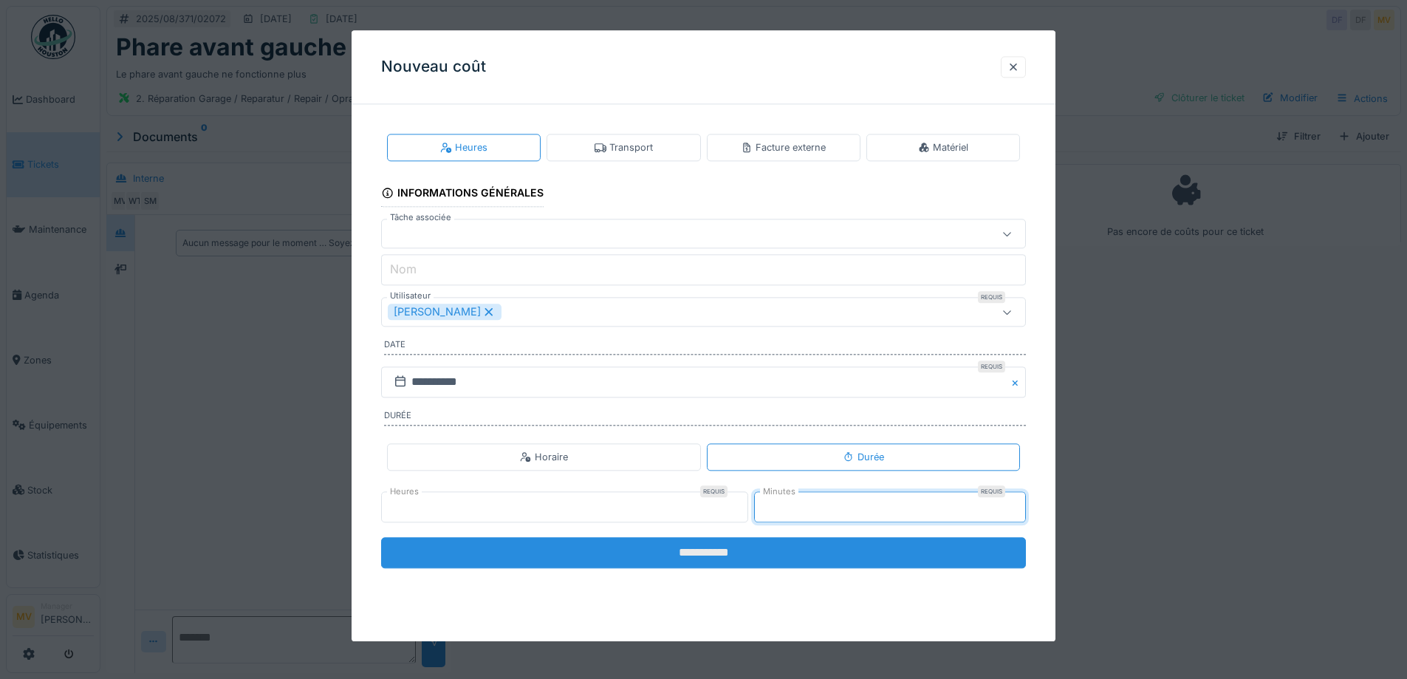
click at [910, 552] on input "**********" at bounding box center [703, 552] width 645 height 31
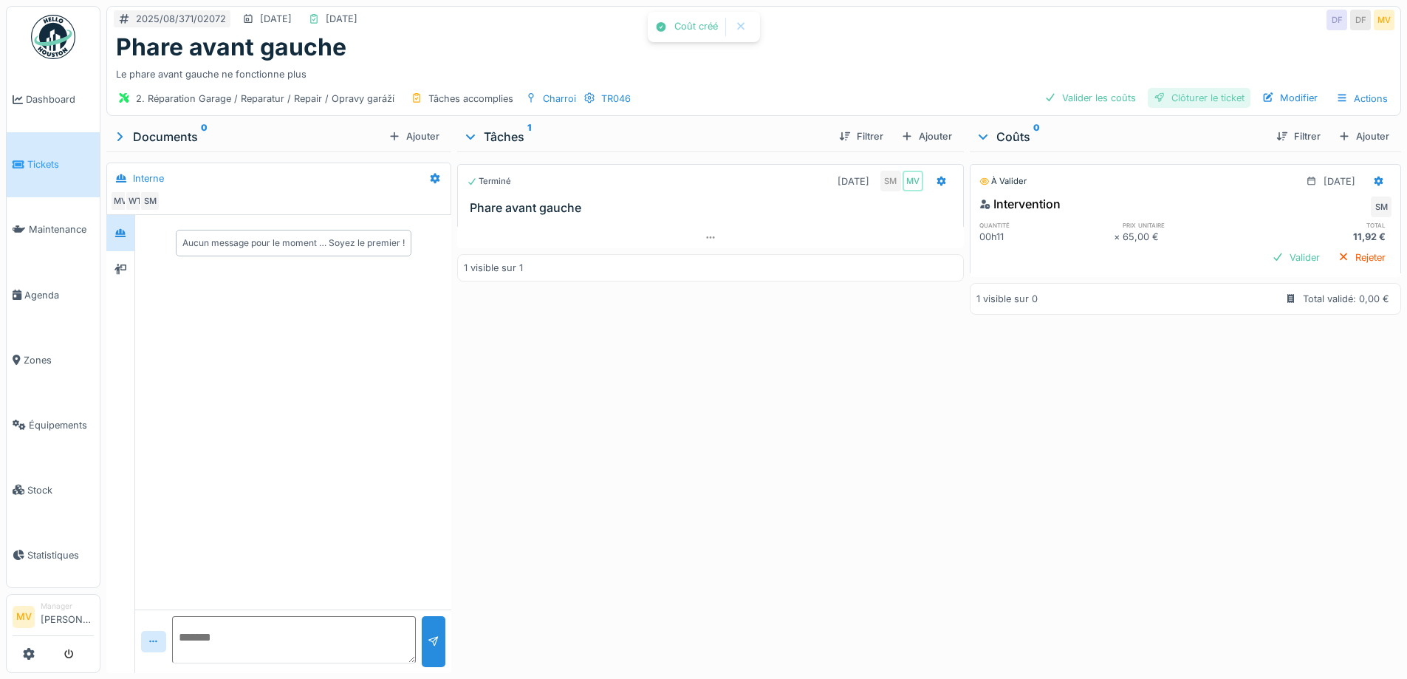
click at [1195, 89] on div "Clôturer le ticket" at bounding box center [1198, 98] width 103 height 20
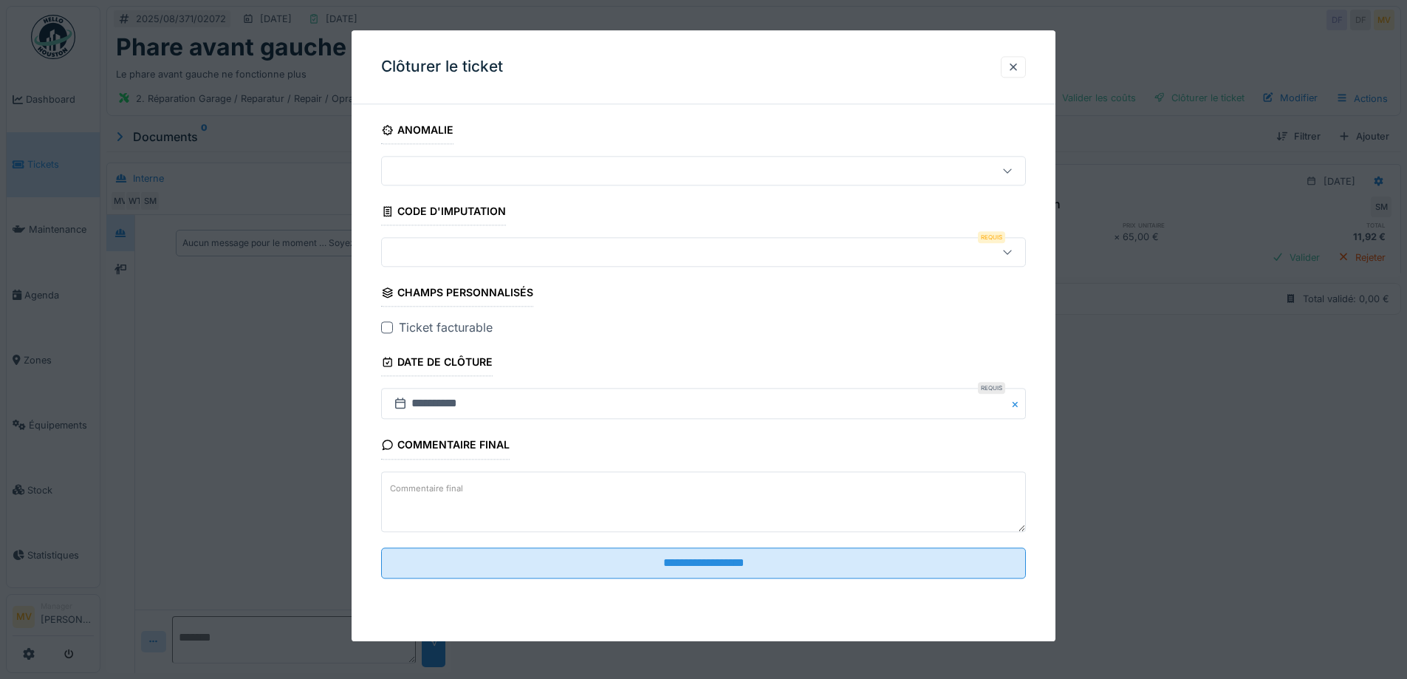
click at [507, 239] on div at bounding box center [703, 253] width 645 height 30
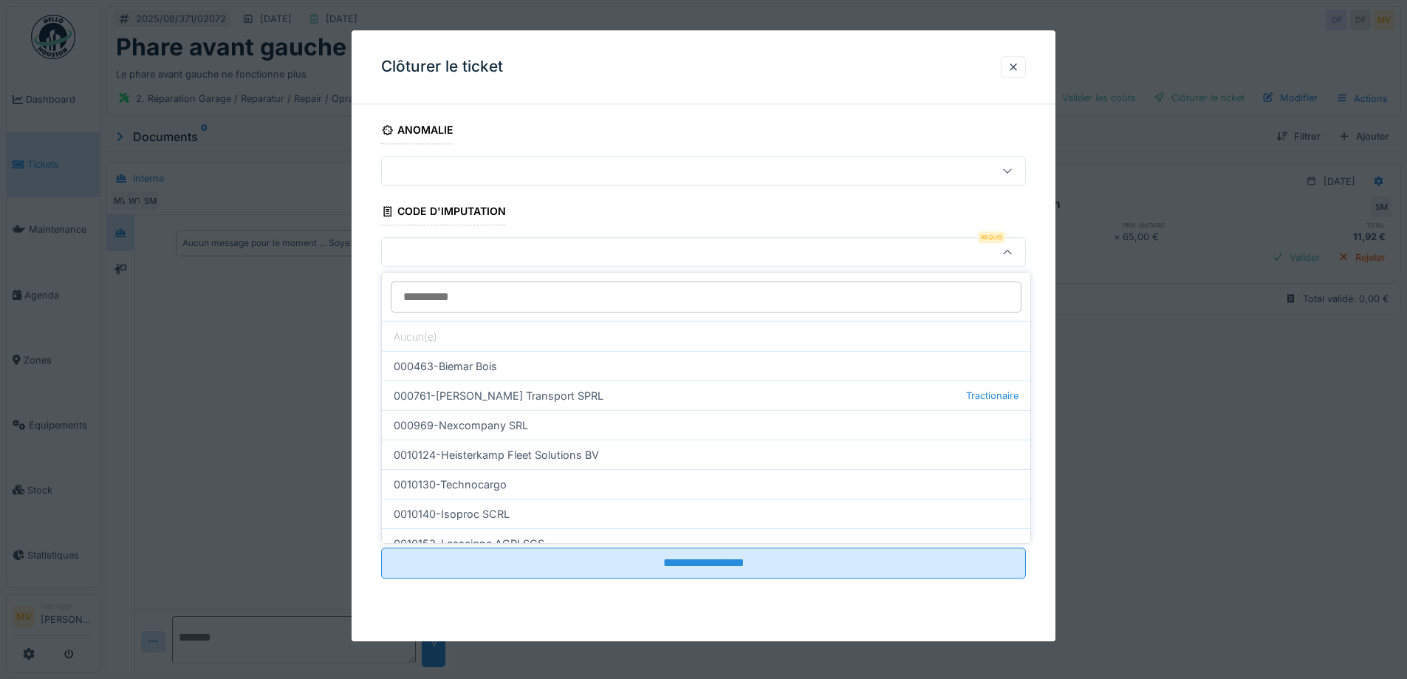
scroll to position [394, 0]
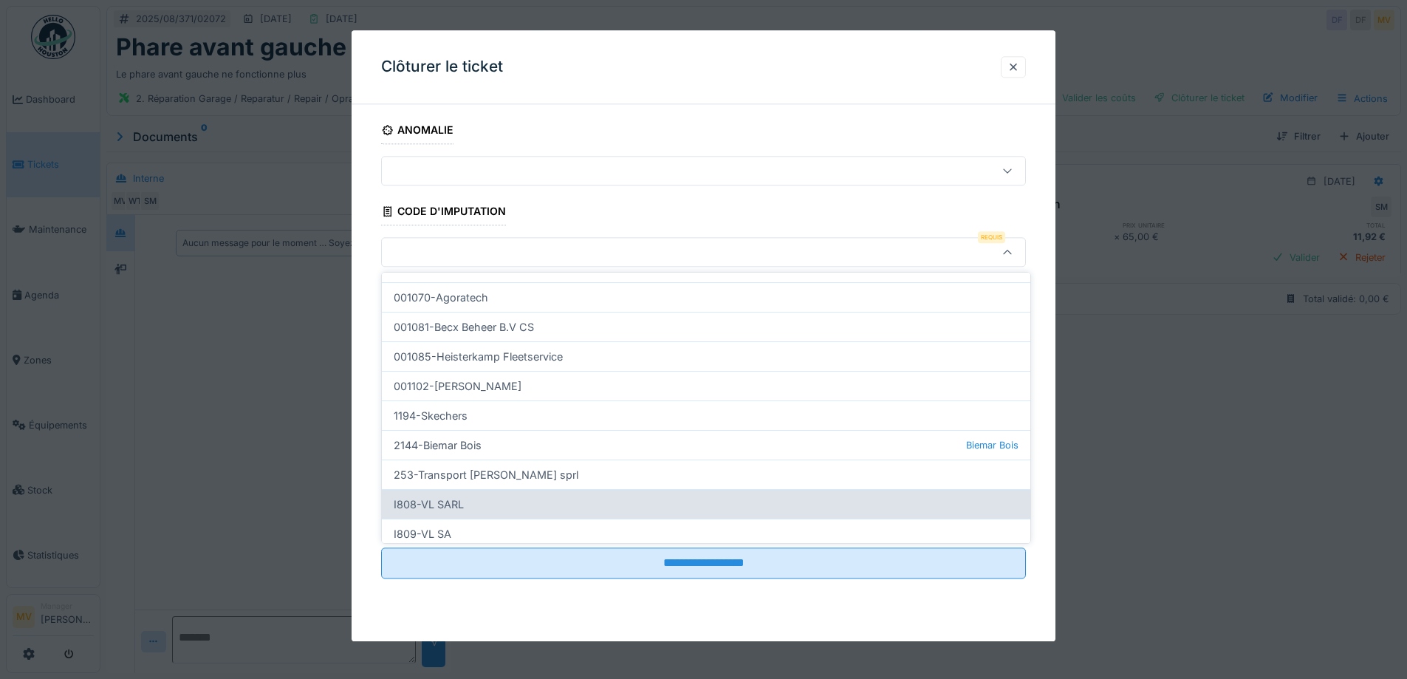
click at [481, 501] on div "I808-VL SARL" at bounding box center [706, 504] width 648 height 30
type input "***"
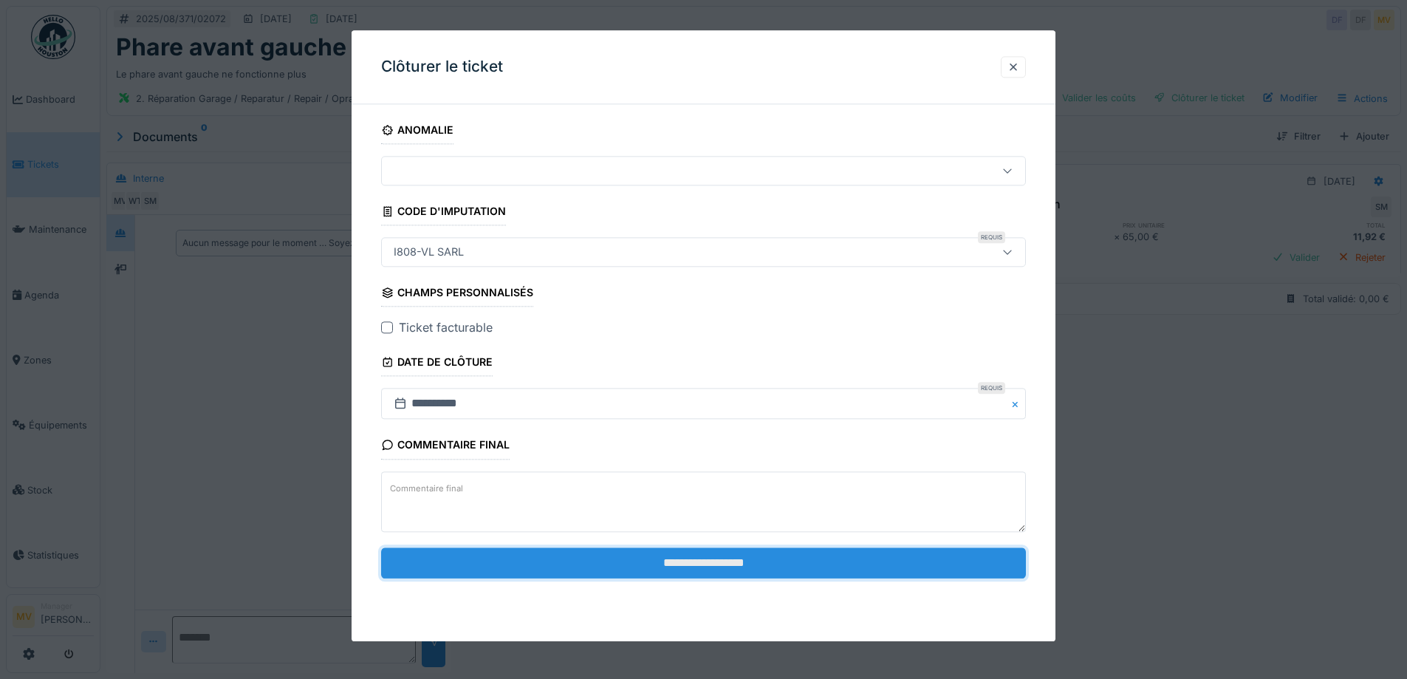
drag, startPoint x: 710, startPoint y: 564, endPoint x: 835, endPoint y: 571, distance: 125.7
click at [710, 564] on input "**********" at bounding box center [703, 562] width 645 height 31
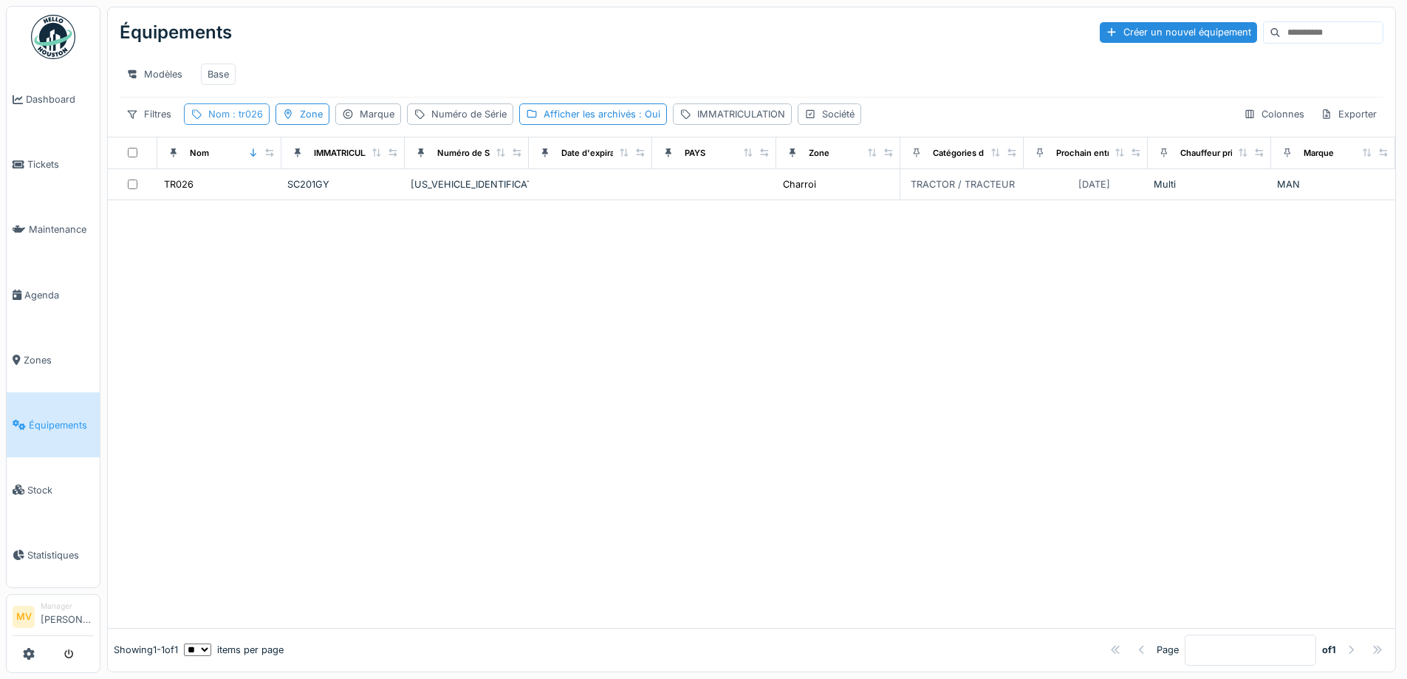
click at [237, 120] on span ": tr026" at bounding box center [246, 114] width 33 height 11
click at [260, 191] on input "*****" at bounding box center [263, 196] width 147 height 31
type input "*"
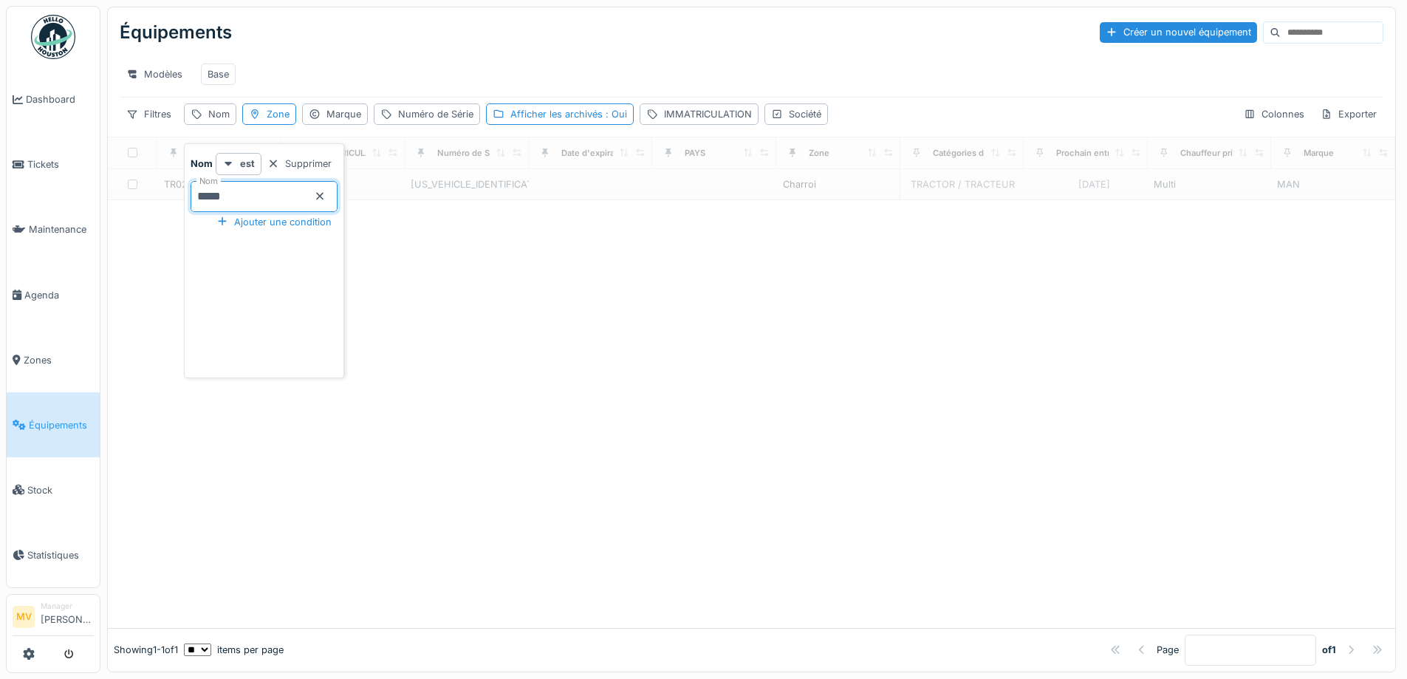
type input "*****"
click at [529, 248] on div at bounding box center [751, 413] width 1287 height 429
